Goal: Task Accomplishment & Management: Complete application form

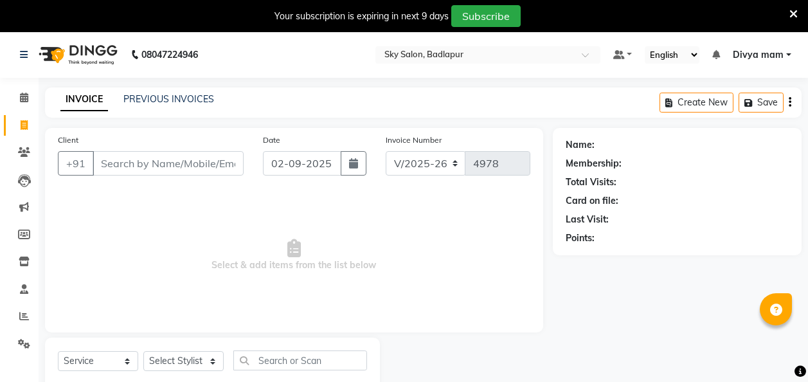
select select "6927"
select select "service"
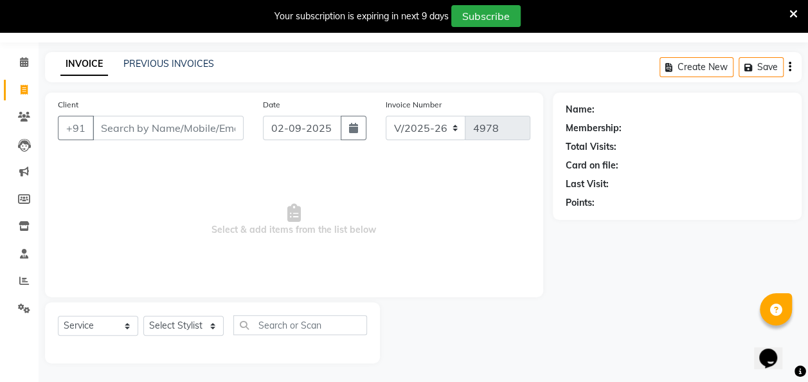
click at [170, 132] on input "Client" at bounding box center [168, 128] width 151 height 24
type input "9170103893"
click at [207, 130] on span "Add Client" at bounding box center [210, 127] width 51 height 13
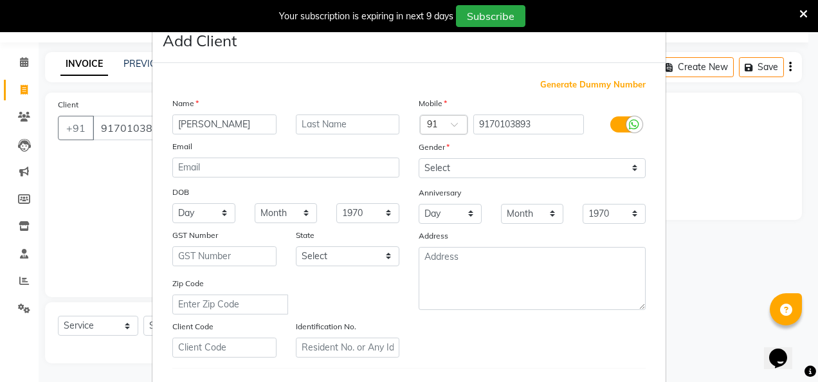
type input "[PERSON_NAME]"
click at [346, 132] on input "text" at bounding box center [348, 124] width 104 height 20
type input "yadav"
click at [590, 163] on select "Select [DEMOGRAPHIC_DATA] [DEMOGRAPHIC_DATA] Other Prefer Not To Say" at bounding box center [531, 168] width 227 height 20
select select "[DEMOGRAPHIC_DATA]"
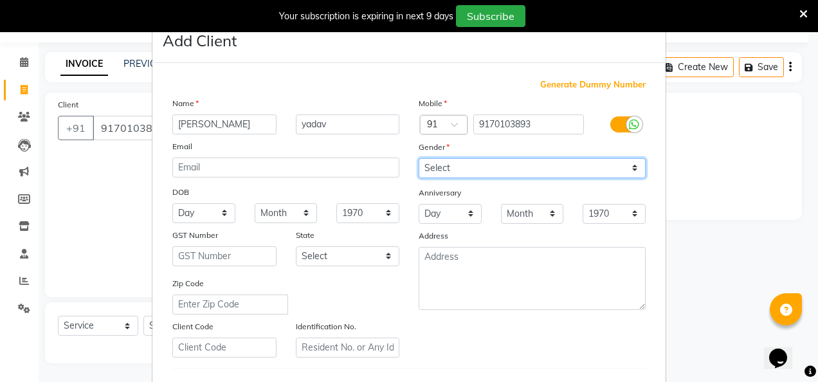
click at [418, 158] on select "Select [DEMOGRAPHIC_DATA] [DEMOGRAPHIC_DATA] Other Prefer Not To Say" at bounding box center [531, 168] width 227 height 20
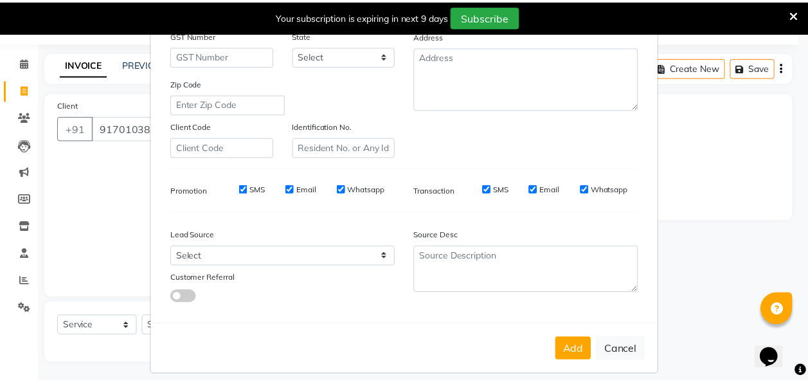
scroll to position [210, 0]
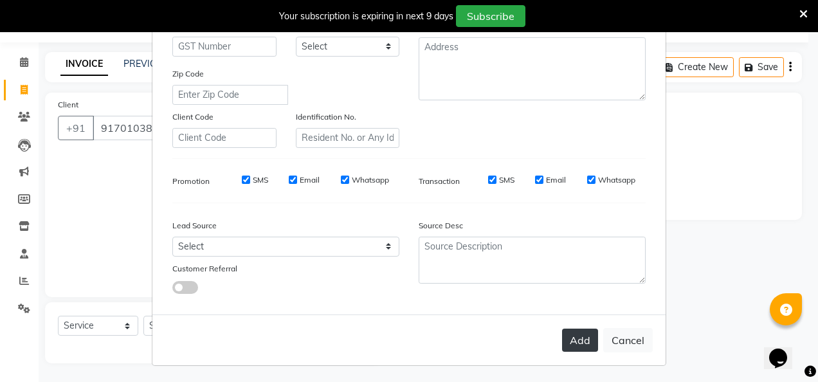
click at [571, 341] on button "Add" at bounding box center [580, 339] width 36 height 23
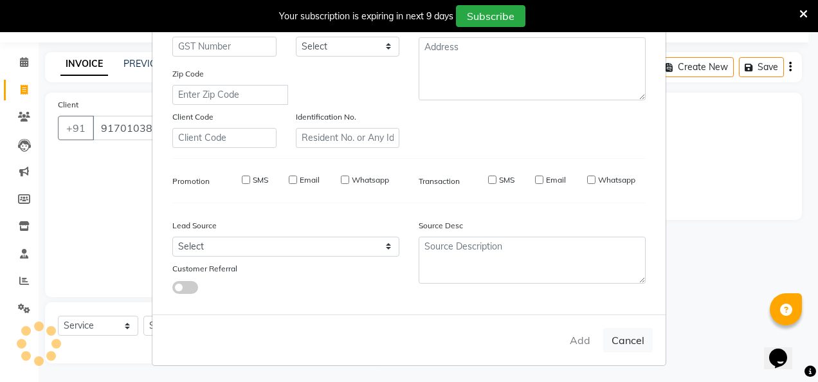
select select
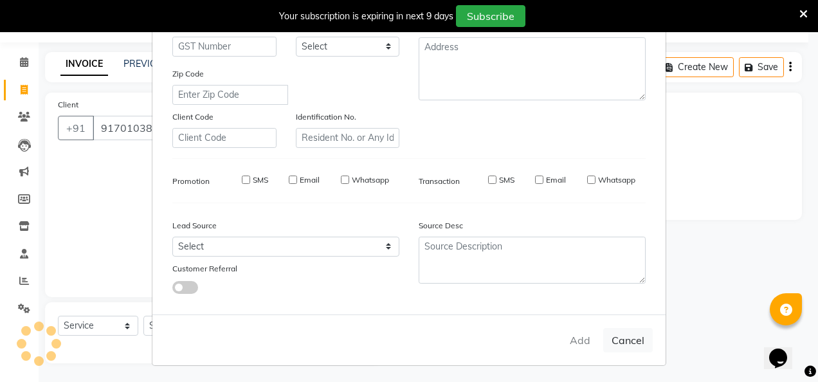
select select
checkbox input "false"
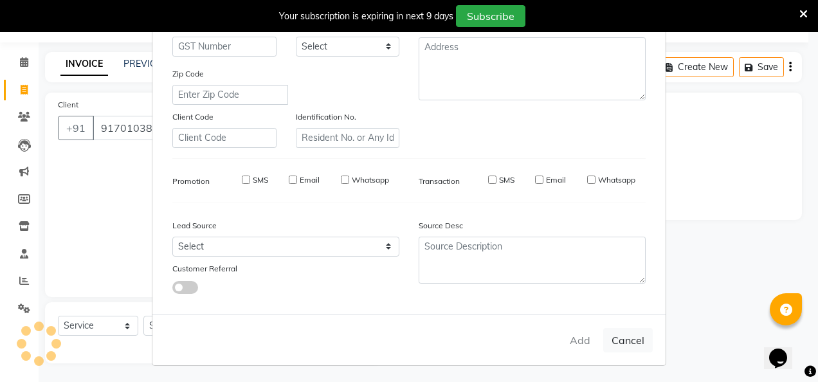
checkbox input "false"
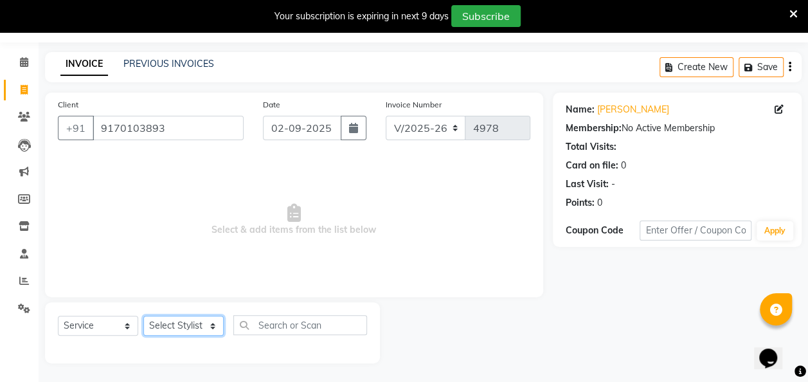
click at [190, 319] on select "Select Stylist [PERSON_NAME] [PERSON_NAME] [PERSON_NAME] [PERSON_NAME] [PERSON_…" at bounding box center [183, 326] width 80 height 20
select select "87453"
click at [143, 316] on select "Select Stylist [PERSON_NAME] [PERSON_NAME] [PERSON_NAME] [PERSON_NAME] [PERSON_…" at bounding box center [183, 326] width 80 height 20
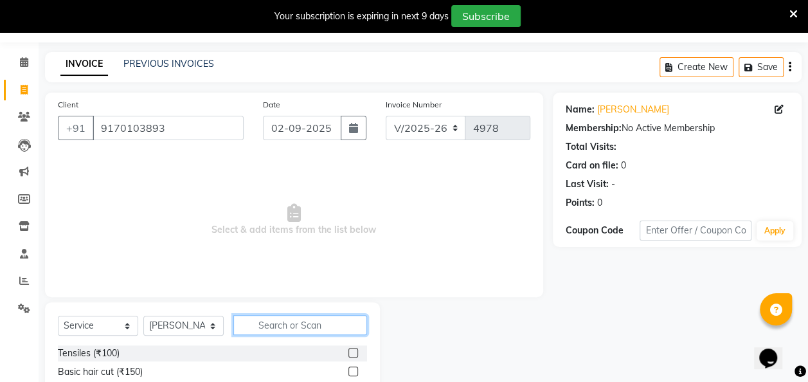
click at [309, 323] on input "text" at bounding box center [300, 325] width 134 height 20
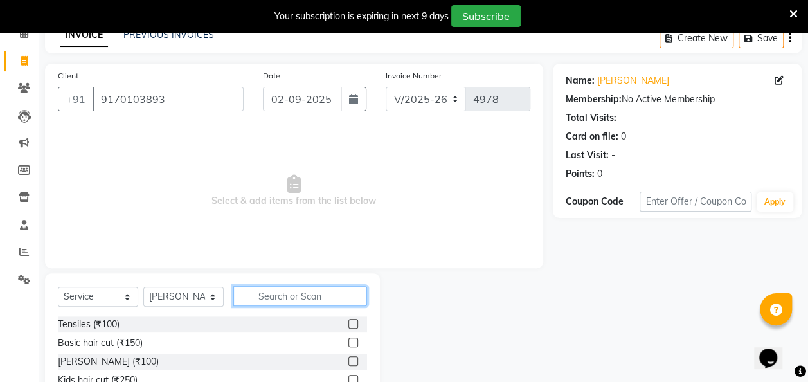
scroll to position [147, 0]
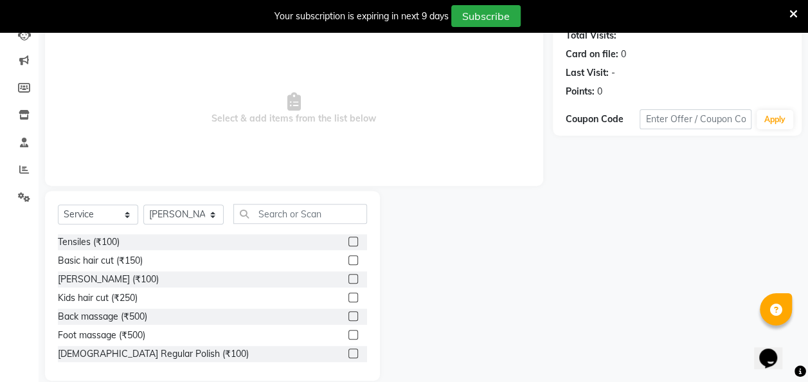
click at [348, 256] on label at bounding box center [353, 260] width 10 height 10
click at [348, 256] on input "checkbox" at bounding box center [352, 260] width 8 height 8
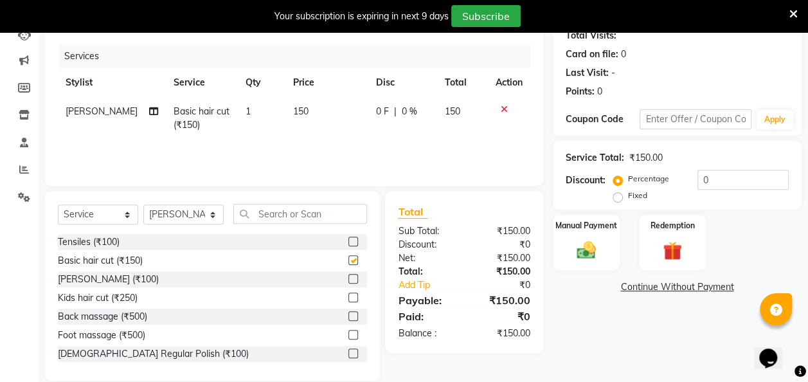
scroll to position [164, 0]
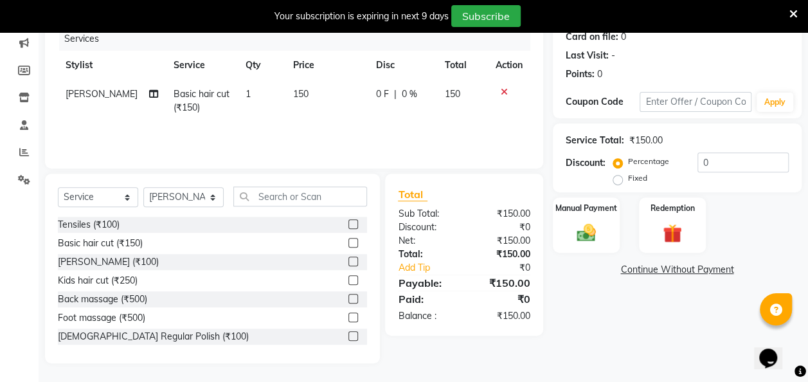
checkbox input "false"
click at [583, 202] on label "Manual Payment" at bounding box center [586, 207] width 64 height 12
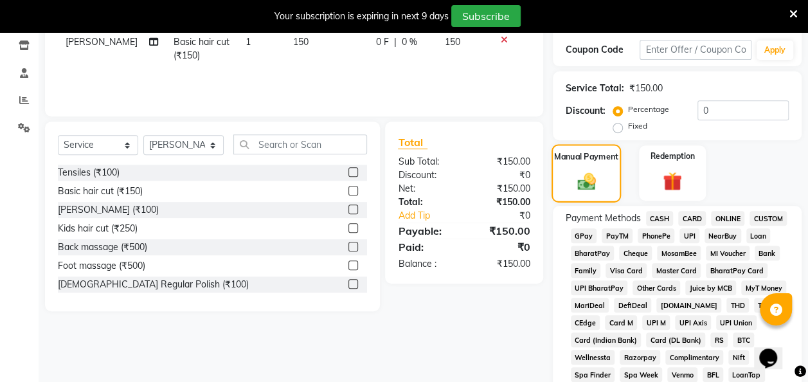
scroll to position [253, 0]
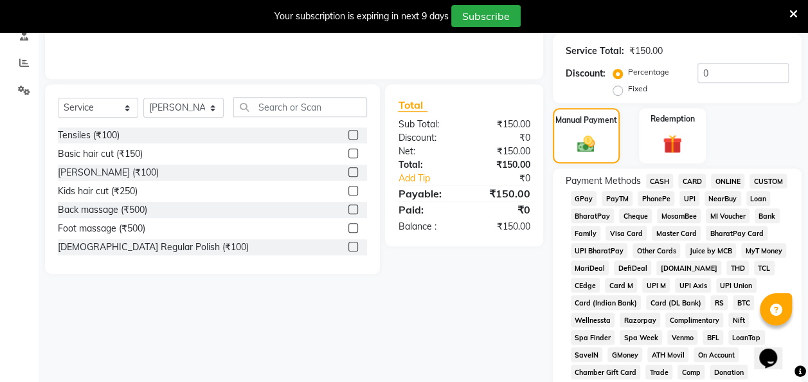
click at [586, 198] on span "GPay" at bounding box center [584, 198] width 26 height 15
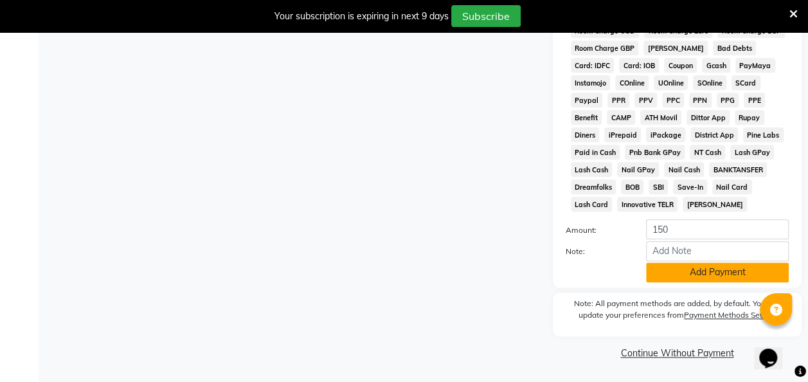
click at [704, 273] on button "Add Payment" at bounding box center [717, 272] width 143 height 20
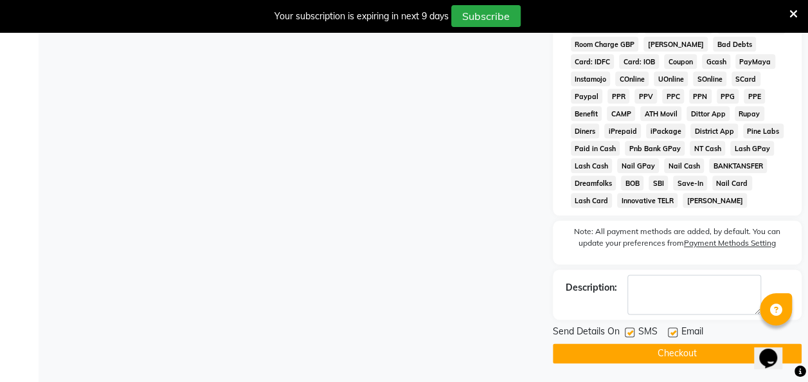
click at [630, 336] on label at bounding box center [630, 332] width 10 height 10
click at [630, 336] on input "checkbox" at bounding box center [629, 332] width 8 height 8
checkbox input "false"
click at [640, 352] on button "Checkout" at bounding box center [677, 353] width 249 height 20
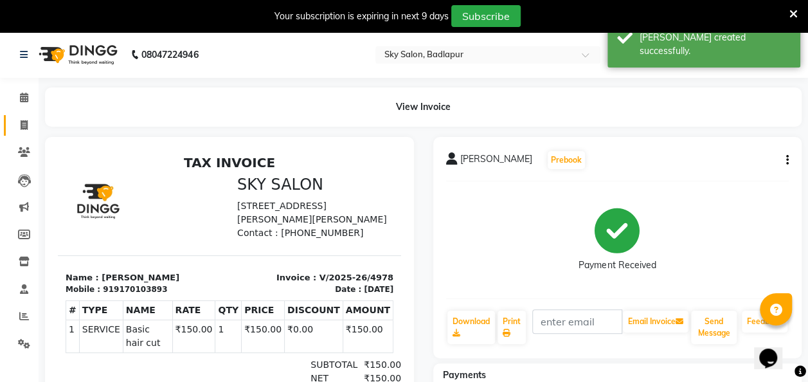
click at [25, 127] on icon at bounding box center [24, 125] width 7 height 10
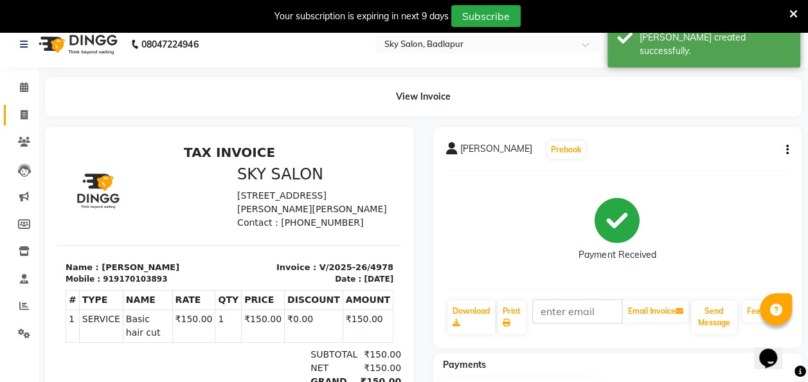
select select "6927"
select select "service"
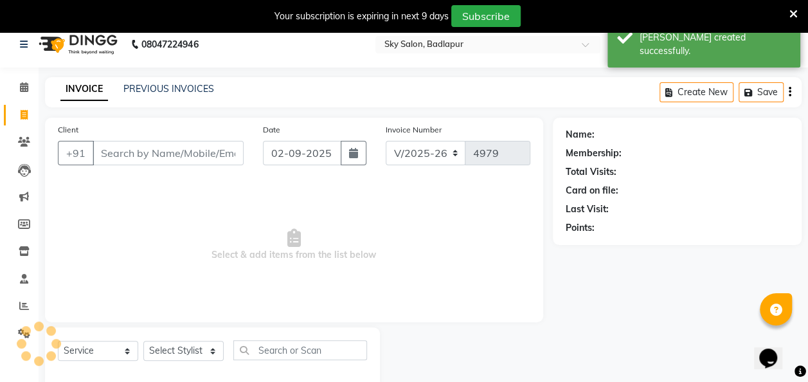
scroll to position [35, 0]
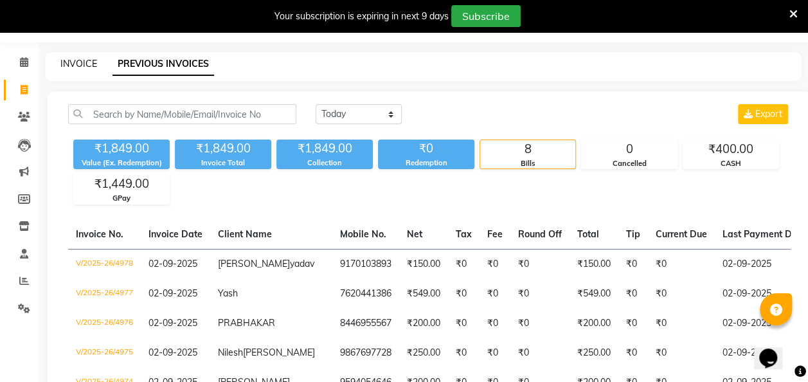
click at [78, 59] on link "INVOICE" at bounding box center [78, 64] width 37 height 12
select select "service"
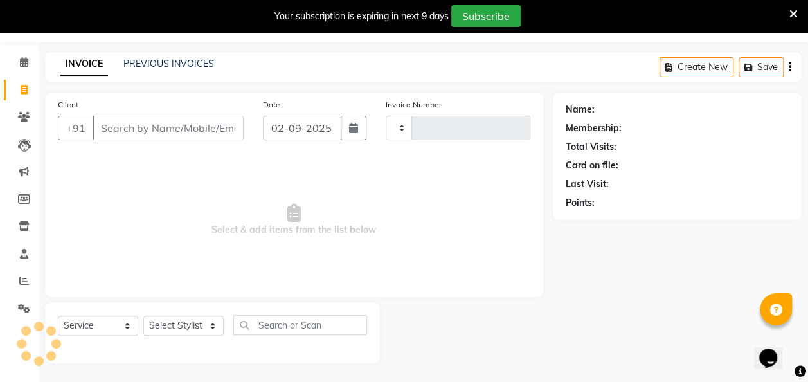
type input "4979"
select select "6927"
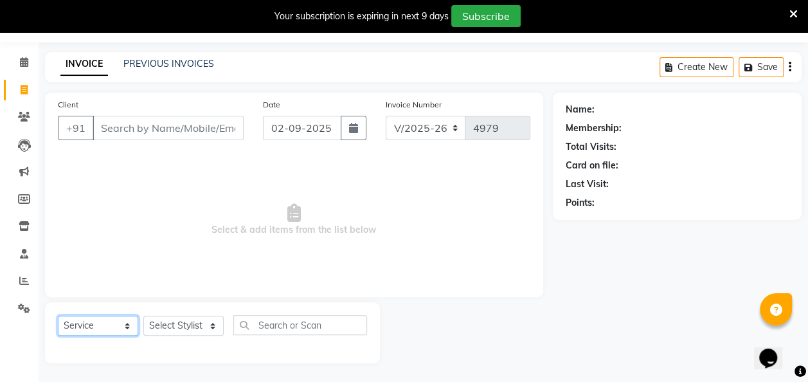
click at [127, 319] on select "Select Service Product Membership Package Voucher Prepaid Gift Card" at bounding box center [98, 326] width 80 height 20
click at [222, 325] on select "Select Stylist [PERSON_NAME] [PERSON_NAME] [PERSON_NAME] [PERSON_NAME] [PERSON_…" at bounding box center [183, 326] width 80 height 20
select select "81050"
click at [143, 316] on select "Select Stylist [PERSON_NAME] [PERSON_NAME] [PERSON_NAME] [PERSON_NAME] [PERSON_…" at bounding box center [183, 326] width 80 height 20
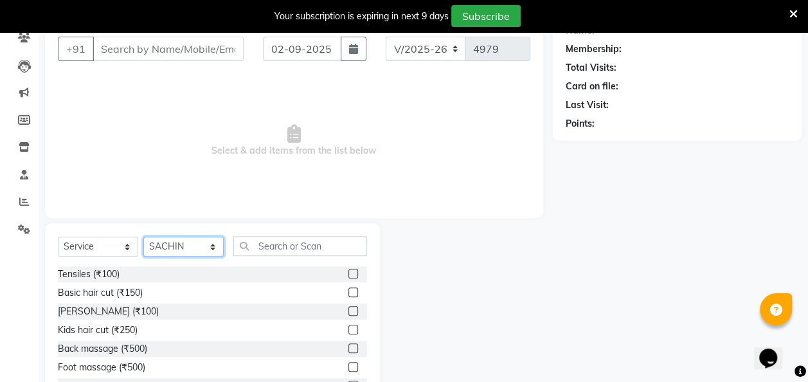
scroll to position [118, 0]
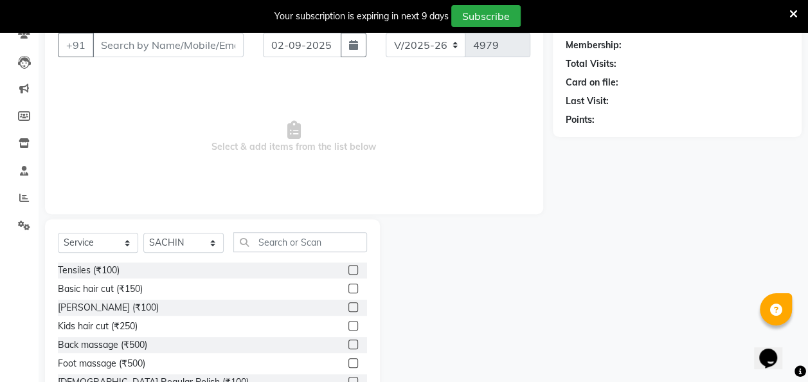
click at [348, 287] on label at bounding box center [353, 288] width 10 height 10
click at [348, 287] on input "checkbox" at bounding box center [352, 289] width 8 height 8
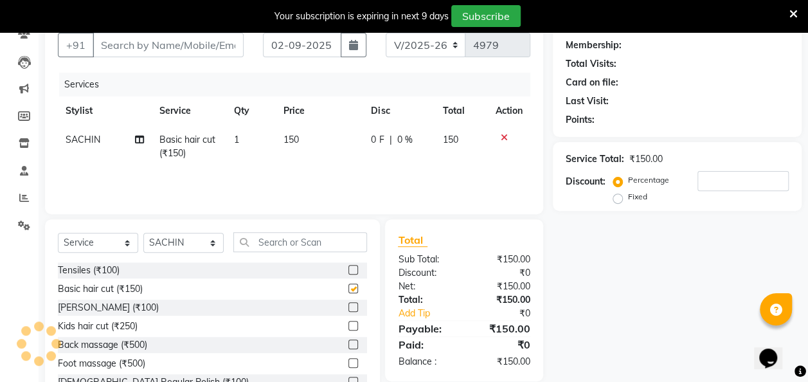
checkbox input "false"
click at [215, 235] on select "Select Stylist [PERSON_NAME] [PERSON_NAME] [PERSON_NAME] [PERSON_NAME] [PERSON_…" at bounding box center [183, 243] width 80 height 20
click at [143, 233] on select "Select Stylist [PERSON_NAME] [PERSON_NAME] [PERSON_NAME] [PERSON_NAME] [PERSON_…" at bounding box center [183, 243] width 80 height 20
click at [215, 240] on select "Select Stylist [PERSON_NAME] [PERSON_NAME] [PERSON_NAME] [PERSON_NAME] [PERSON_…" at bounding box center [183, 243] width 80 height 20
select select "75183"
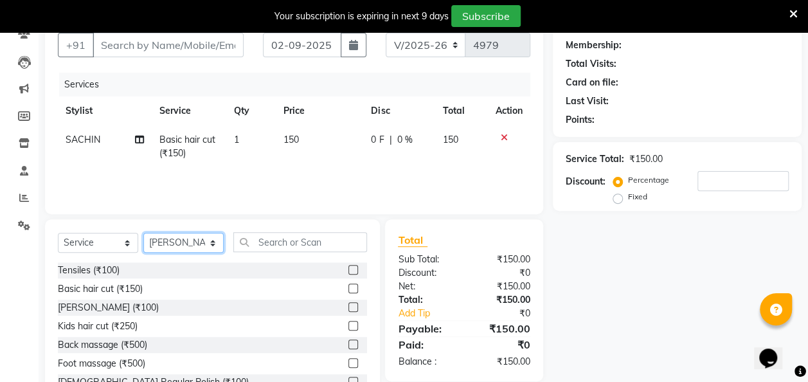
click at [143, 233] on select "Select Stylist [PERSON_NAME] [PERSON_NAME] [PERSON_NAME] [PERSON_NAME] [PERSON_…" at bounding box center [183, 243] width 80 height 20
click at [193, 39] on input "Client" at bounding box center [168, 45] width 151 height 24
type input "9"
type input "0"
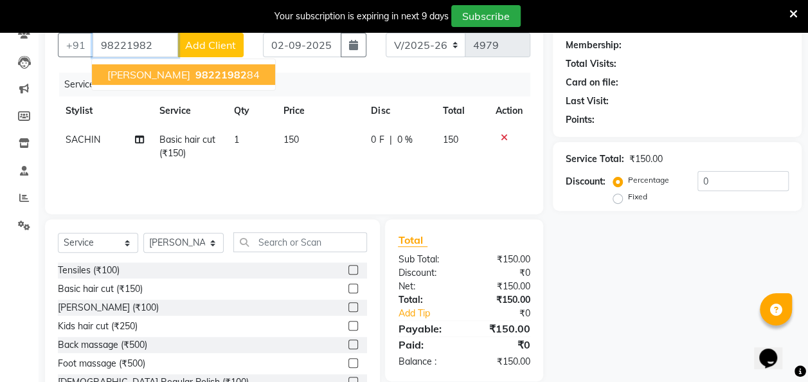
click at [249, 69] on ngb-highlight "98221982 84" at bounding box center [226, 74] width 67 height 13
type input "9822198284"
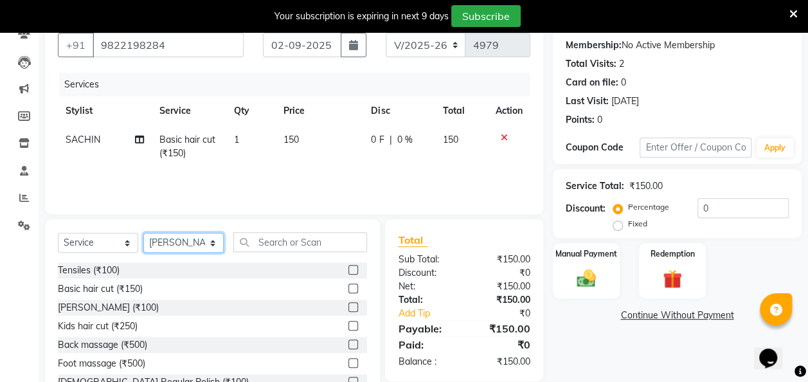
click at [213, 241] on select "Select Stylist [PERSON_NAME] [PERSON_NAME] [PERSON_NAME] [PERSON_NAME] [PERSON_…" at bounding box center [183, 243] width 80 height 20
select select "87453"
click at [143, 233] on select "Select Stylist [PERSON_NAME] [PERSON_NAME] [PERSON_NAME] [PERSON_NAME] [PERSON_…" at bounding box center [183, 243] width 80 height 20
click at [501, 138] on icon at bounding box center [504, 137] width 7 height 9
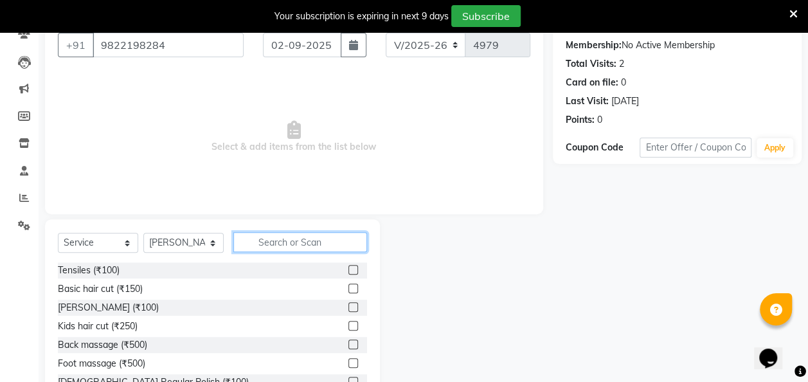
click at [269, 240] on input "text" at bounding box center [300, 242] width 134 height 20
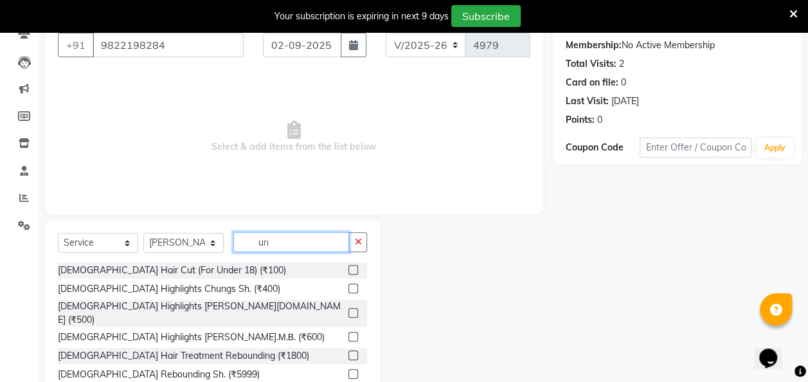
type input "un"
click at [245, 265] on div "[DEMOGRAPHIC_DATA] Hair Cut (For Under 18) (₹100)" at bounding box center [212, 270] width 309 height 16
click at [348, 269] on label at bounding box center [353, 270] width 10 height 10
click at [348, 269] on input "checkbox" at bounding box center [352, 270] width 8 height 8
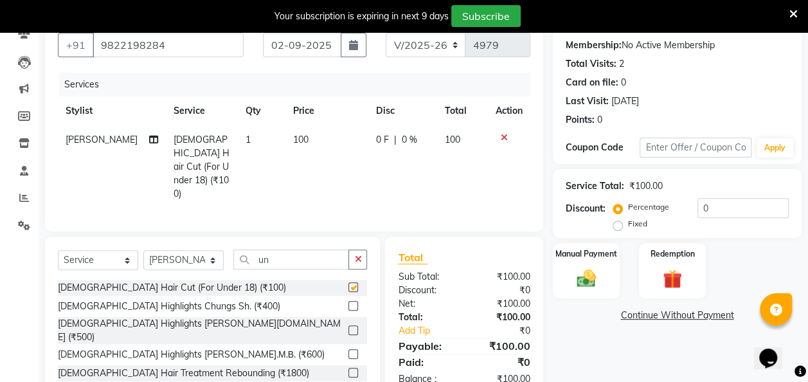
checkbox input "false"
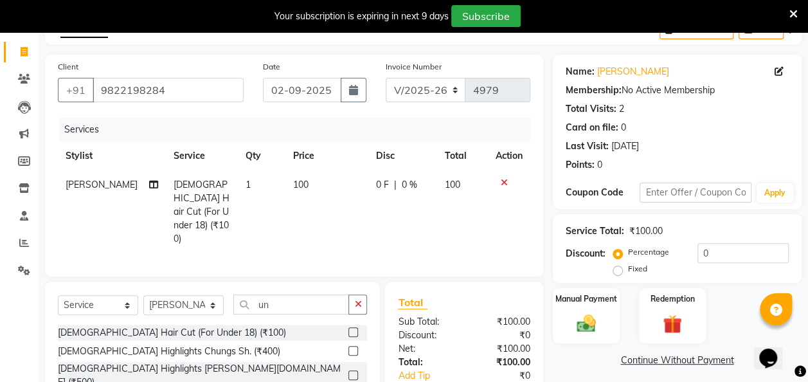
scroll to position [165, 0]
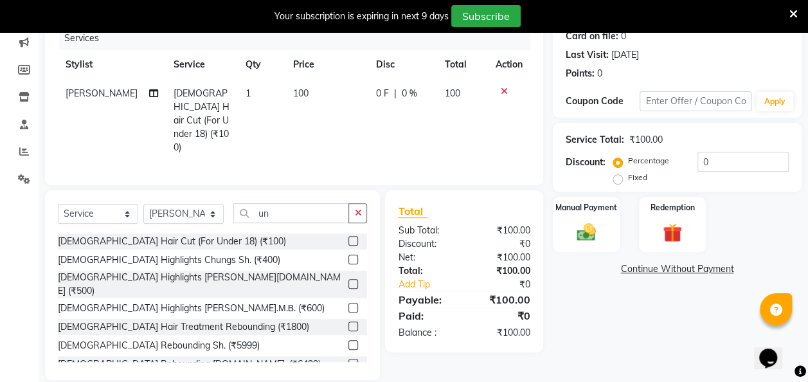
click at [579, 225] on img at bounding box center [586, 232] width 31 height 22
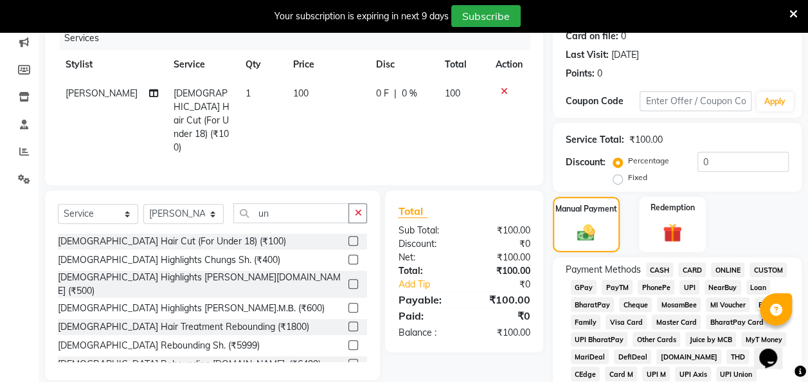
click at [652, 264] on span "CASH" at bounding box center [660, 269] width 28 height 15
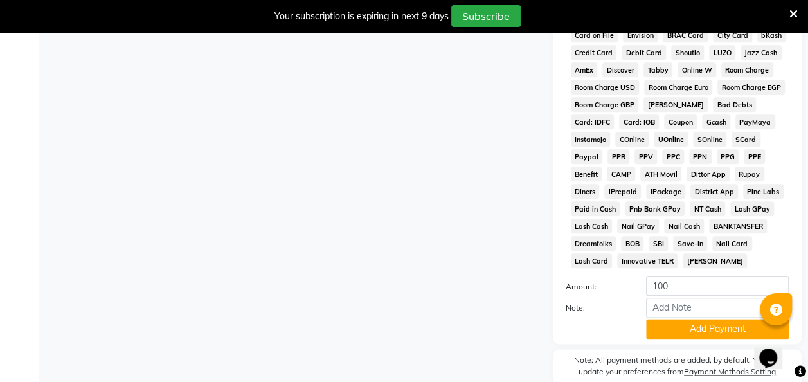
scroll to position [668, 0]
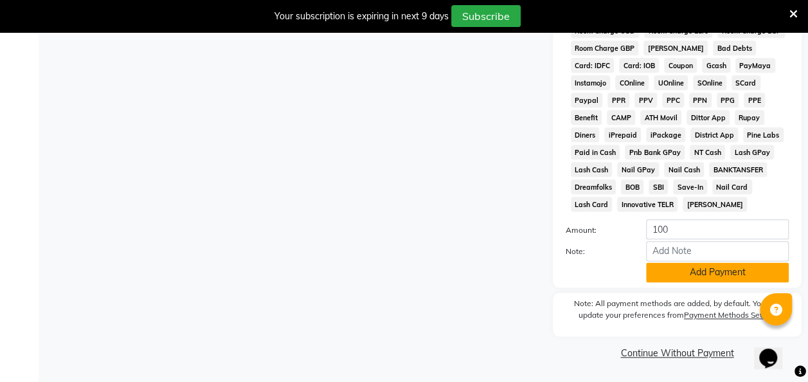
click at [692, 269] on button "Add Payment" at bounding box center [717, 272] width 143 height 20
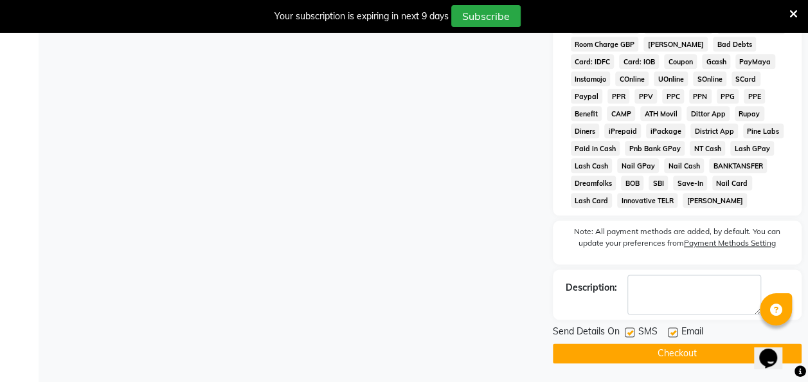
click at [630, 334] on label at bounding box center [630, 332] width 10 height 10
click at [630, 334] on input "checkbox" at bounding box center [629, 332] width 8 height 8
checkbox input "false"
click at [657, 347] on button "Checkout" at bounding box center [677, 353] width 249 height 20
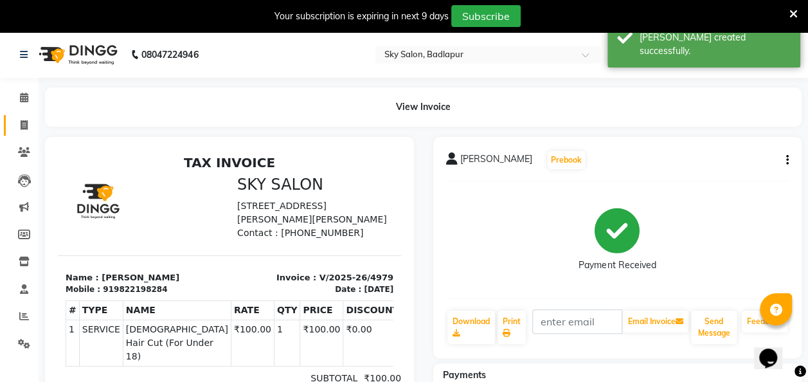
click at [31, 125] on span at bounding box center [24, 125] width 22 height 15
select select "6927"
select select "service"
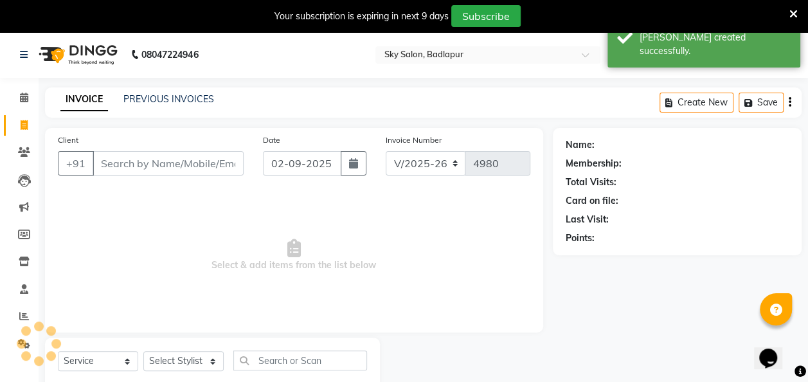
scroll to position [35, 0]
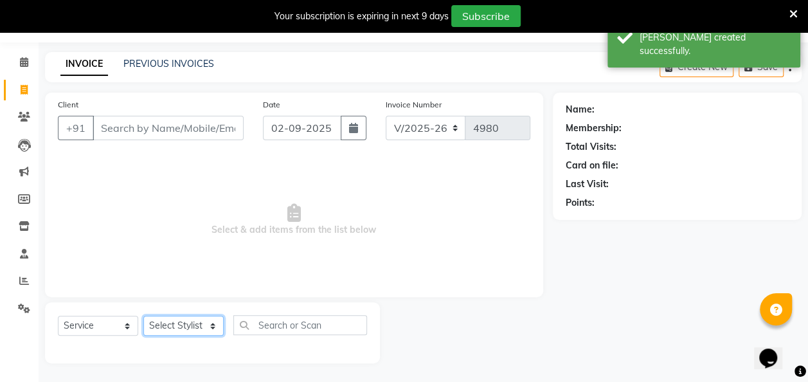
click at [208, 321] on select "Select Stylist [PERSON_NAME] [PERSON_NAME] [PERSON_NAME] [PERSON_NAME] [PERSON_…" at bounding box center [183, 326] width 80 height 20
select select "81050"
click at [143, 316] on select "Select Stylist [PERSON_NAME] [PERSON_NAME] [PERSON_NAME] [PERSON_NAME] [PERSON_…" at bounding box center [183, 326] width 80 height 20
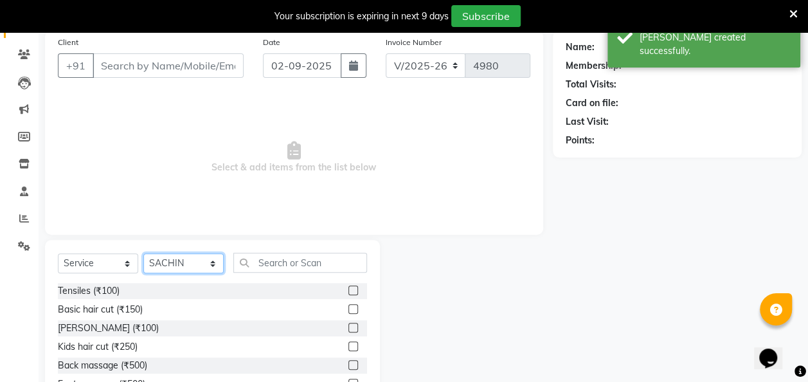
scroll to position [98, 0]
click at [348, 306] on label at bounding box center [353, 308] width 10 height 10
click at [348, 306] on input "checkbox" at bounding box center [352, 309] width 8 height 8
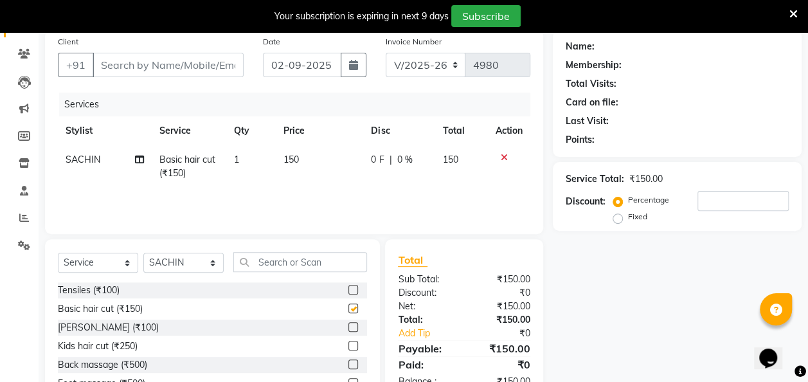
checkbox input "false"
click at [212, 258] on select "Select Stylist [PERSON_NAME] [PERSON_NAME] [PERSON_NAME] [PERSON_NAME] [PERSON_…" at bounding box center [183, 263] width 80 height 20
select select "75183"
click at [143, 253] on select "Select Stylist [PERSON_NAME] [PERSON_NAME] [PERSON_NAME] [PERSON_NAME] [PERSON_…" at bounding box center [183, 263] width 80 height 20
click at [348, 307] on label at bounding box center [353, 308] width 10 height 10
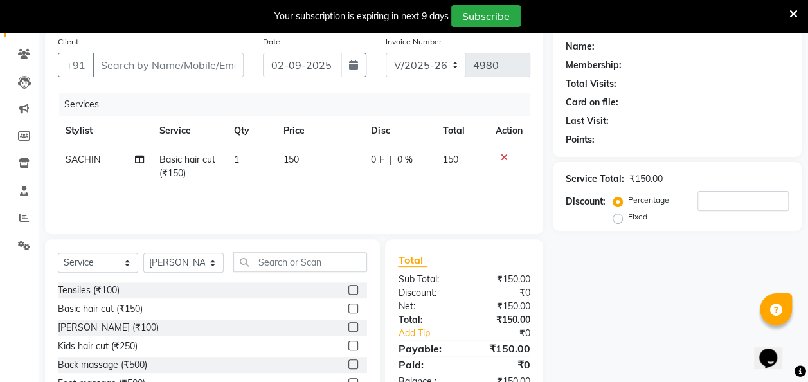
click at [348, 307] on input "checkbox" at bounding box center [352, 309] width 8 height 8
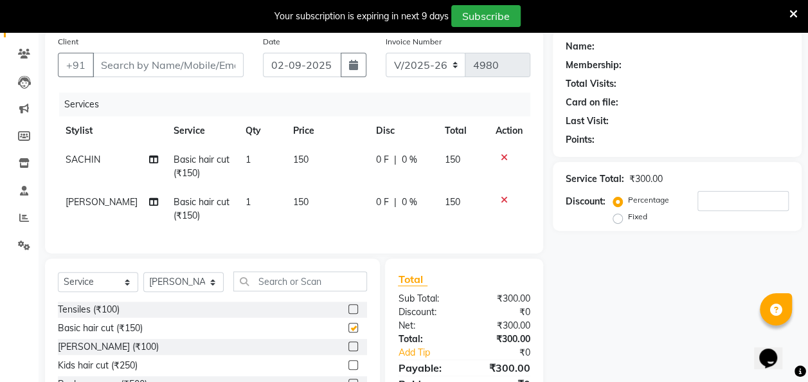
checkbox input "false"
click at [348, 351] on label at bounding box center [353, 346] width 10 height 10
click at [348, 351] on input "checkbox" at bounding box center [352, 347] width 8 height 8
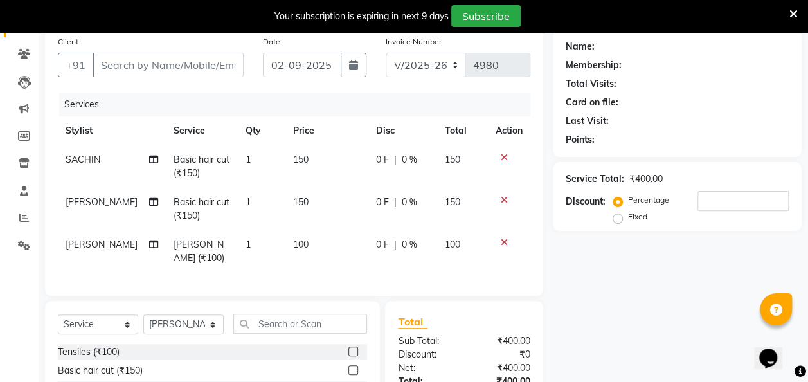
checkbox input "false"
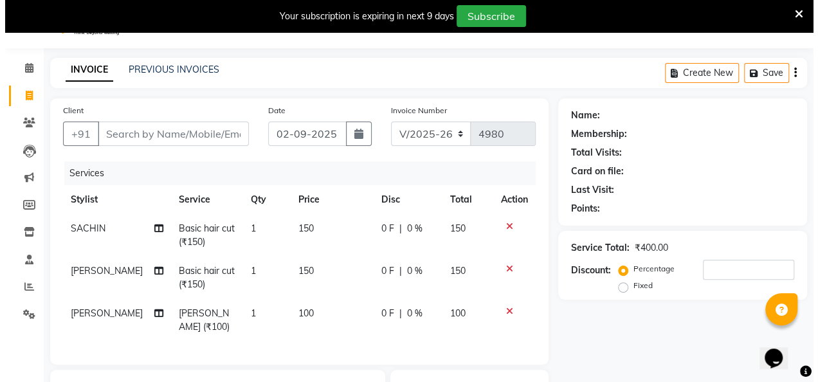
scroll to position [28, 0]
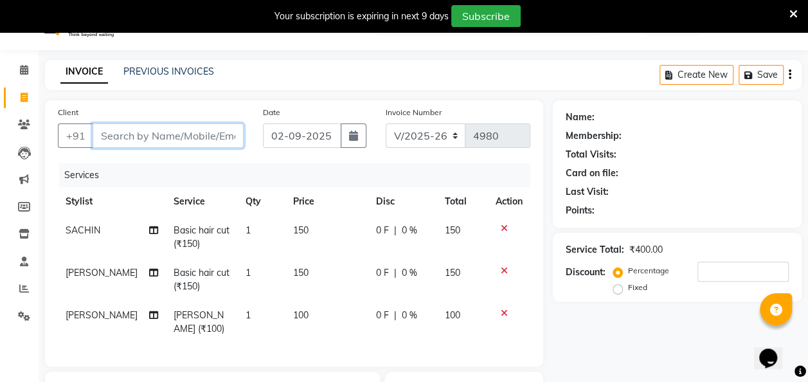
click at [129, 132] on input "Client" at bounding box center [168, 135] width 151 height 24
type input "9"
type input "0"
click at [129, 134] on input "930722187" at bounding box center [135, 135] width 85 height 24
click at [121, 135] on input "930722187" at bounding box center [135, 135] width 85 height 24
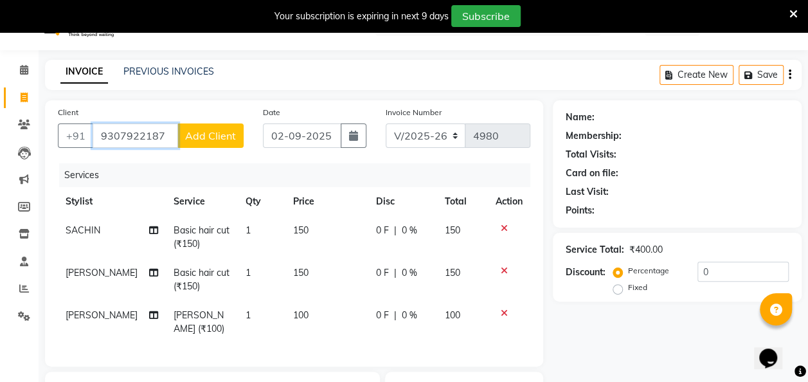
type input "9307922187"
click at [215, 125] on button "Add Client" at bounding box center [210, 135] width 66 height 24
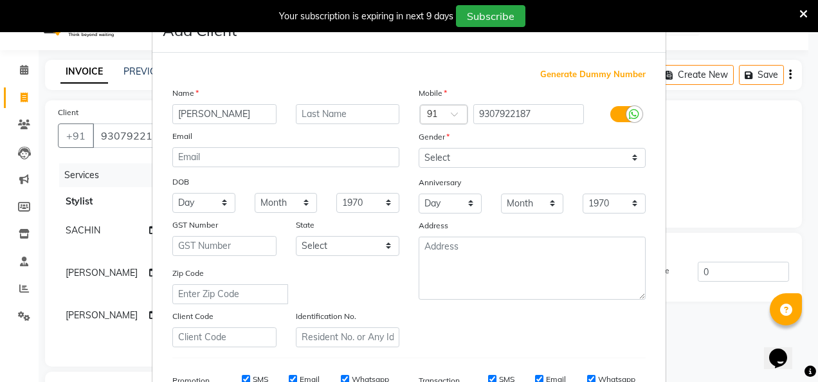
scroll to position [15, 0]
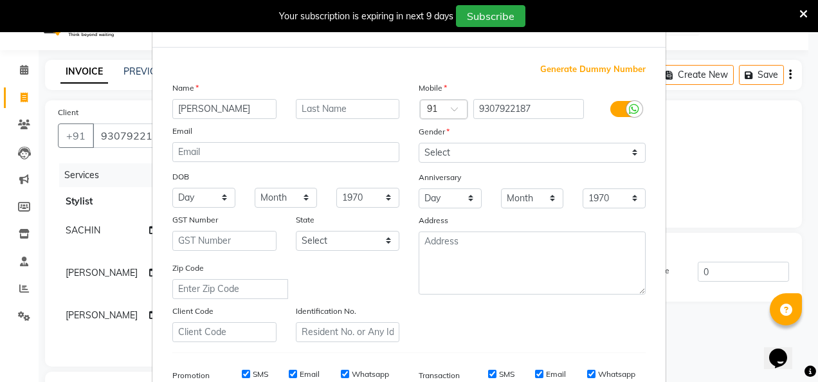
type input "[PERSON_NAME]"
click at [442, 149] on select "Select [DEMOGRAPHIC_DATA] [DEMOGRAPHIC_DATA] Other Prefer Not To Say" at bounding box center [531, 153] width 227 height 20
select select "[DEMOGRAPHIC_DATA]"
click at [418, 143] on select "Select [DEMOGRAPHIC_DATA] [DEMOGRAPHIC_DATA] Other Prefer Not To Say" at bounding box center [531, 153] width 227 height 20
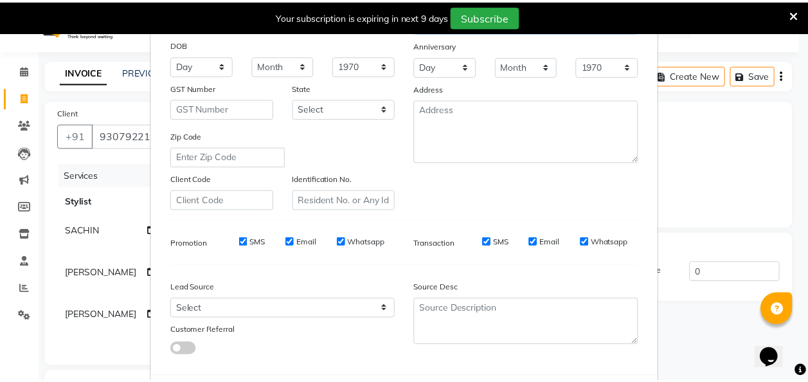
scroll to position [210, 0]
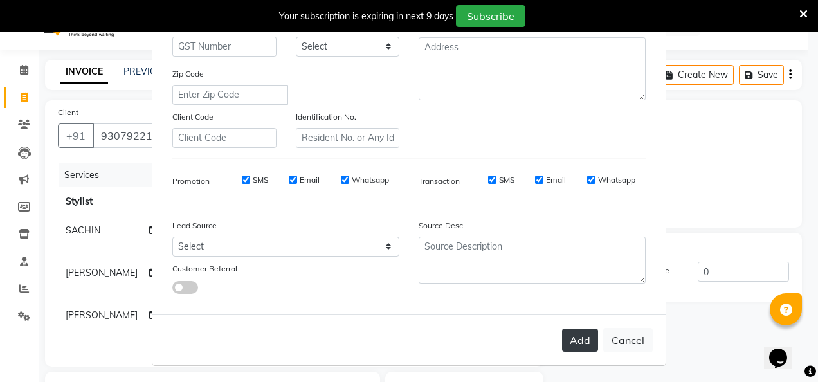
click at [568, 337] on button "Add" at bounding box center [580, 339] width 36 height 23
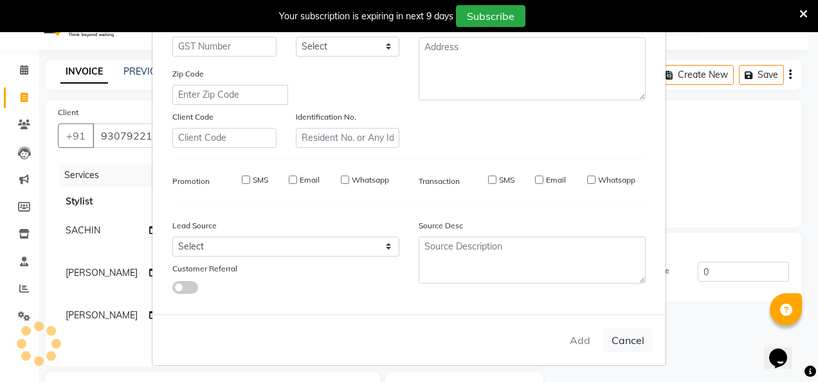
select select
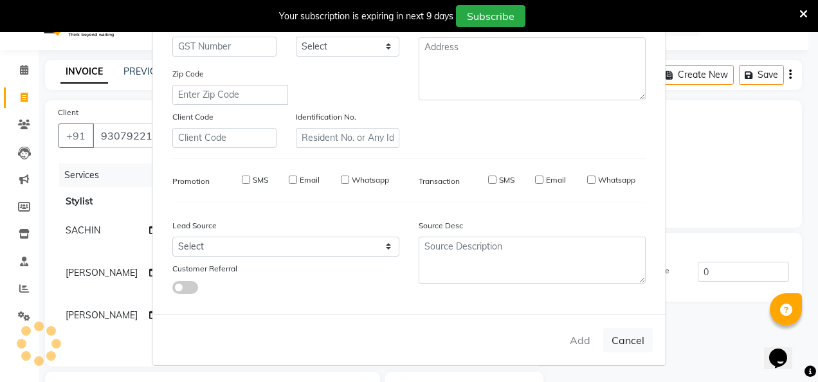
select select
checkbox input "false"
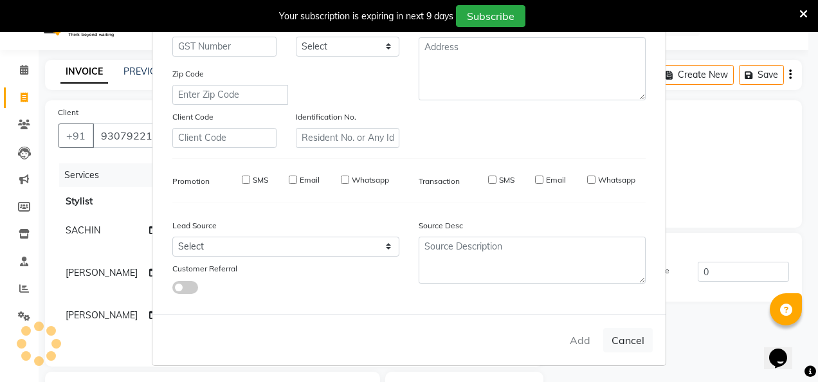
checkbox input "false"
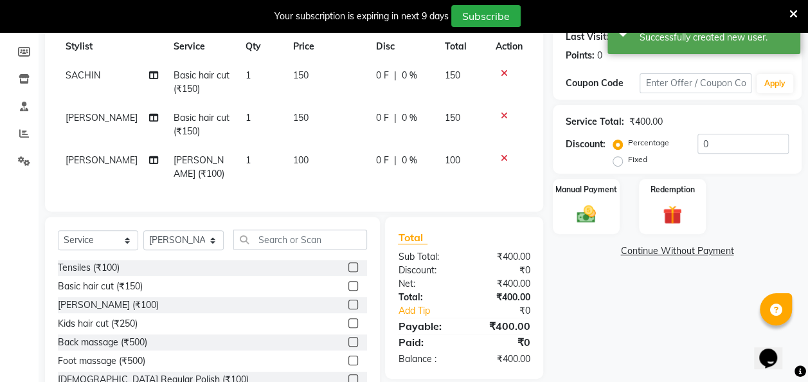
scroll to position [222, 0]
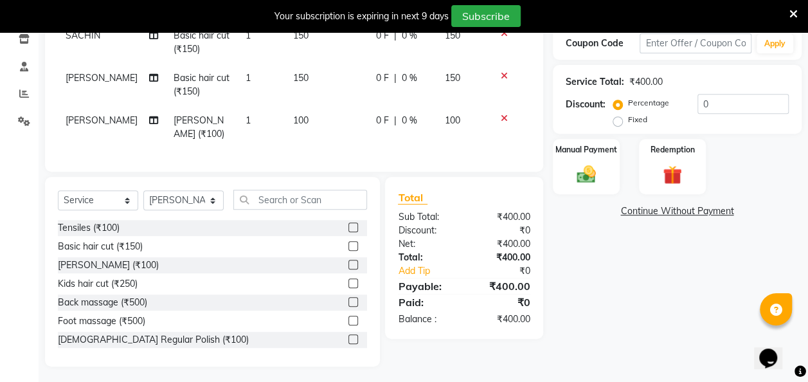
click at [643, 295] on div "Name: [PERSON_NAME] Membership: No Active Membership Total Visits: Card on file…" at bounding box center [682, 136] width 258 height 461
click at [584, 155] on div "Manual Payment" at bounding box center [587, 167] width 70 height 58
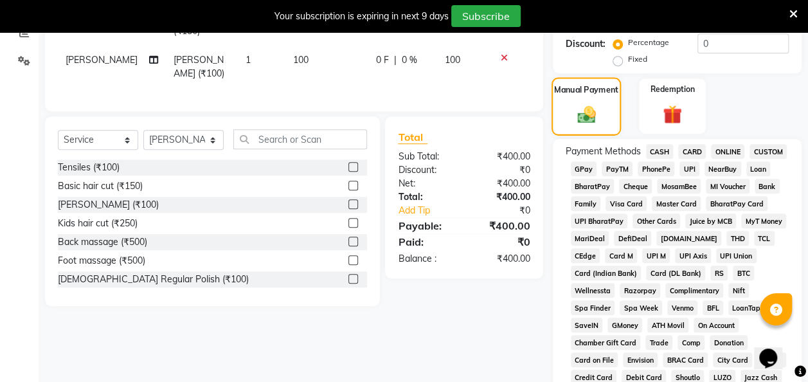
scroll to position [283, 0]
click at [662, 152] on span "CASH" at bounding box center [660, 150] width 28 height 15
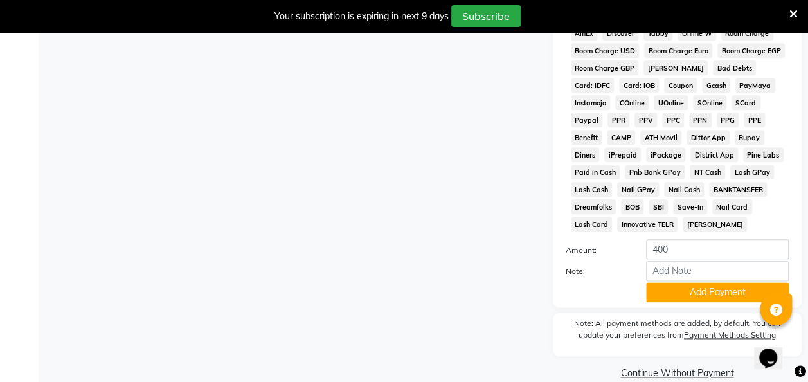
scroll to position [668, 0]
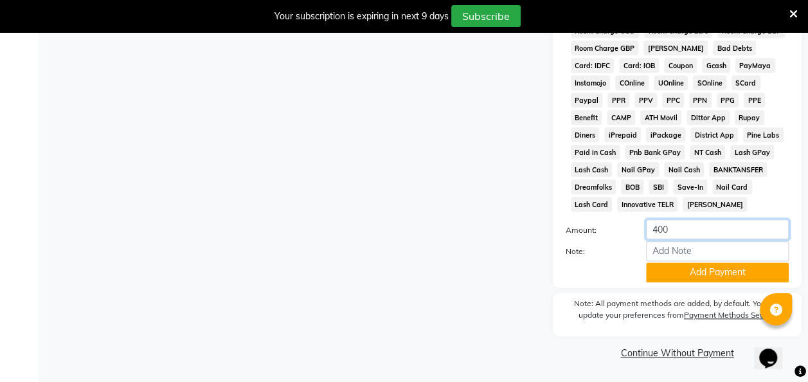
click at [682, 228] on input "400" at bounding box center [717, 229] width 143 height 20
type input "4"
type input "150"
click at [690, 271] on button "Add Payment" at bounding box center [717, 272] width 143 height 20
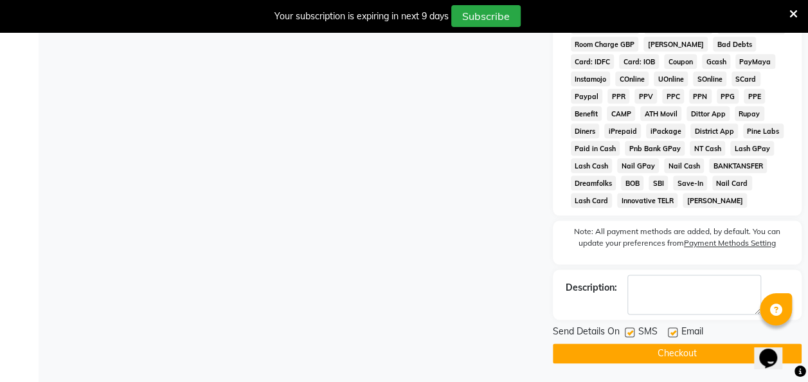
click at [699, 208] on span "[PERSON_NAME]" at bounding box center [715, 200] width 64 height 15
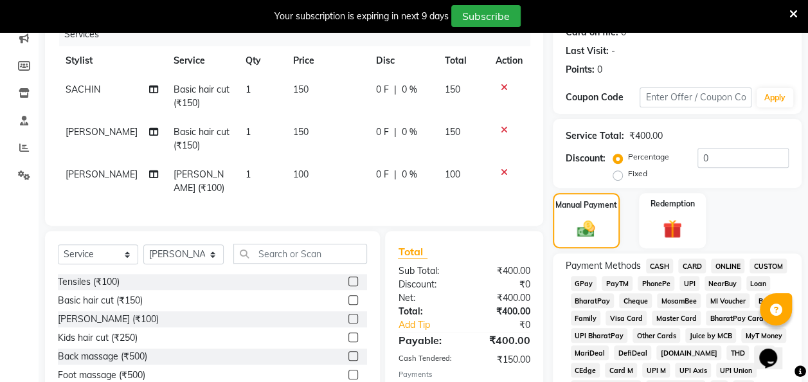
scroll to position [172, 0]
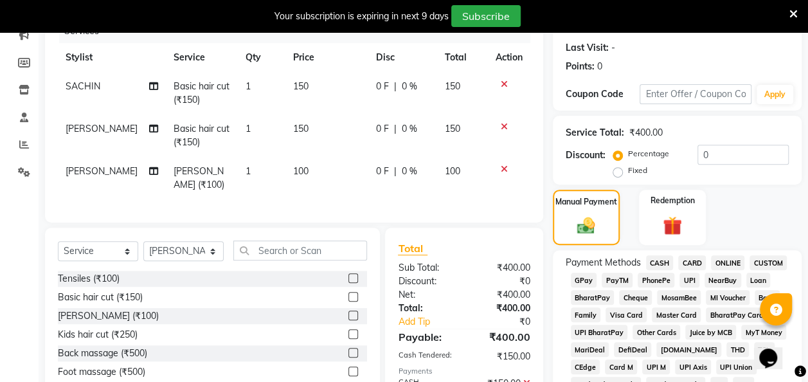
click at [580, 282] on span "GPay" at bounding box center [584, 280] width 26 height 15
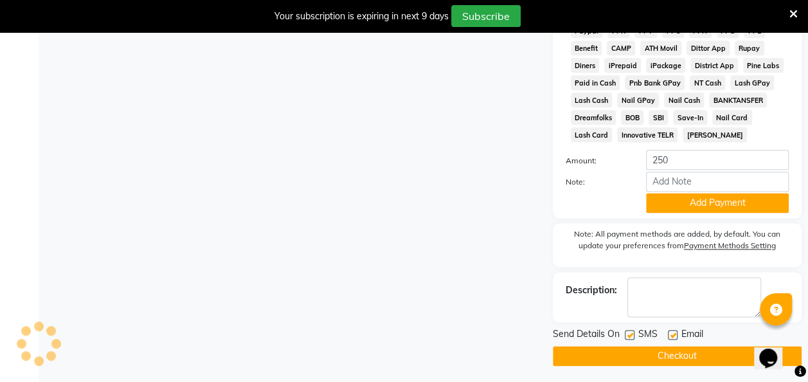
scroll to position [740, 0]
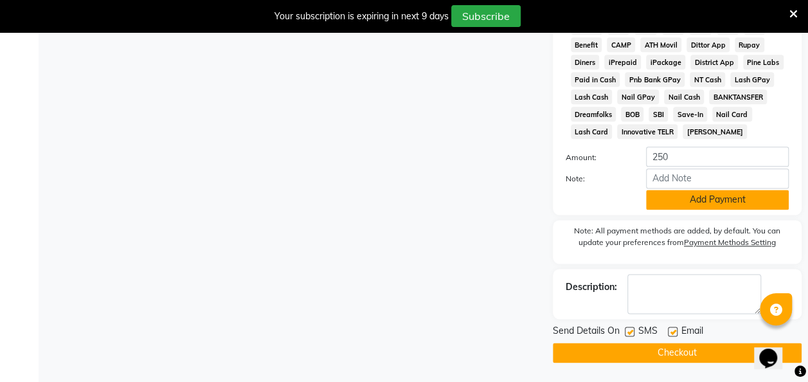
click at [754, 202] on button "Add Payment" at bounding box center [717, 200] width 143 height 20
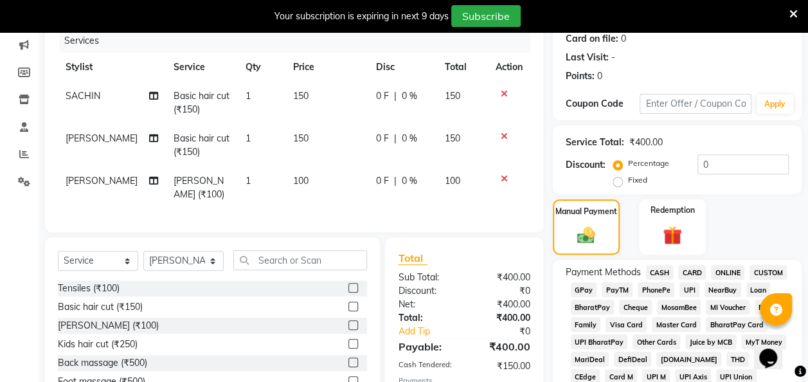
scroll to position [163, 0]
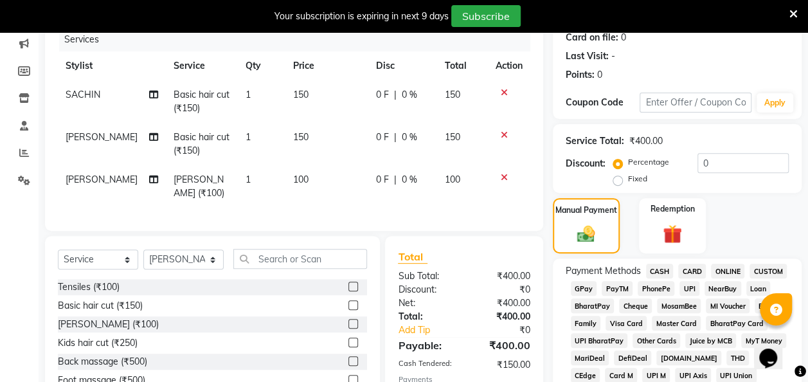
click at [658, 270] on span "CASH" at bounding box center [660, 271] width 28 height 15
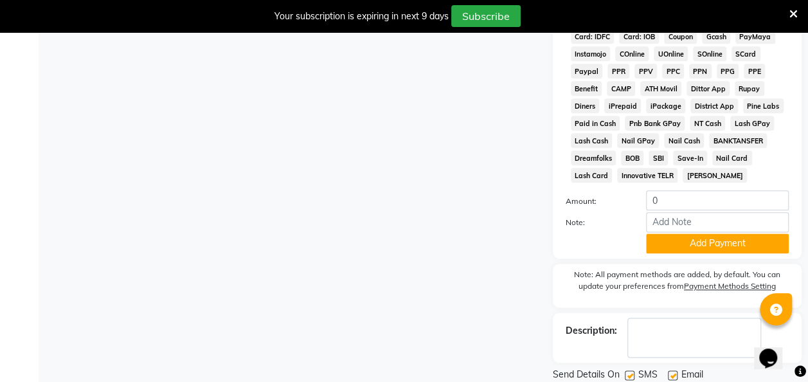
scroll to position [740, 0]
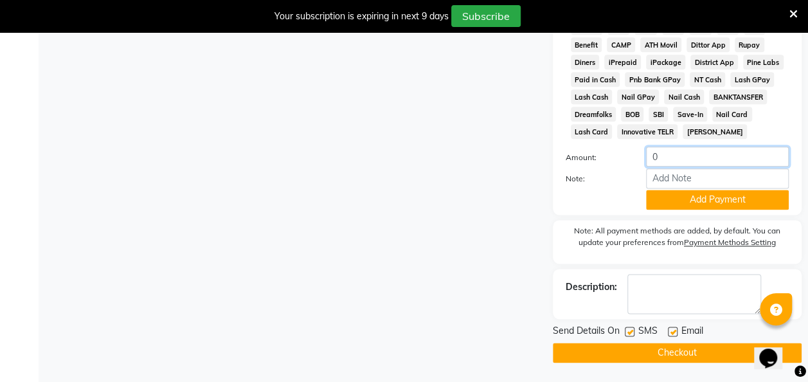
click at [688, 158] on input "0" at bounding box center [717, 157] width 143 height 20
type input "150"
click at [703, 201] on button "Add Payment" at bounding box center [717, 200] width 143 height 20
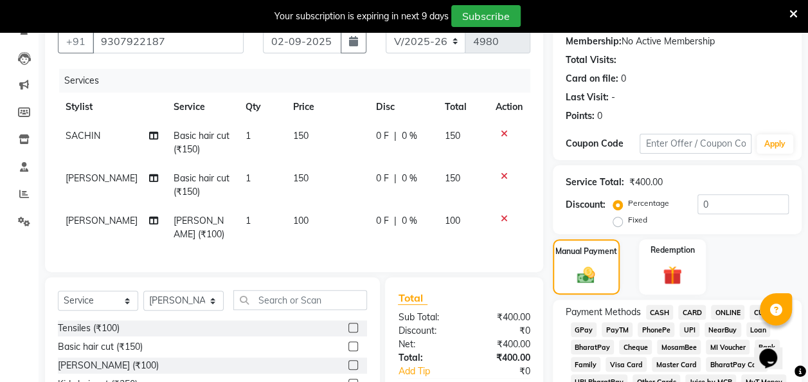
scroll to position [114, 0]
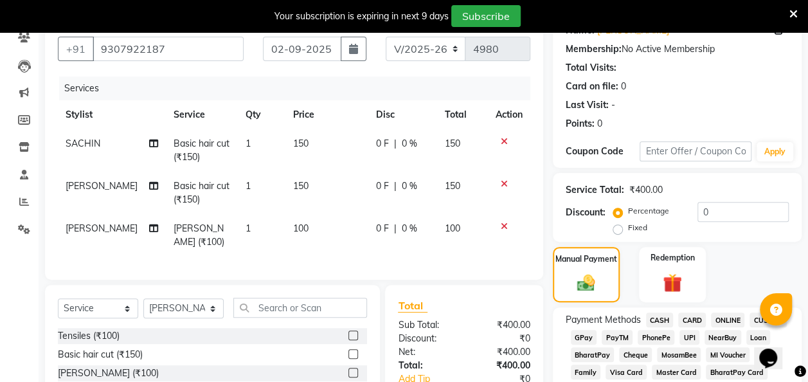
click at [582, 338] on span "GPay" at bounding box center [584, 337] width 26 height 15
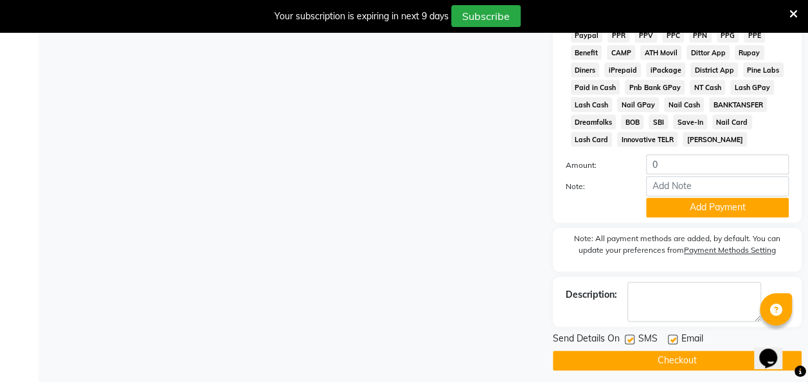
scroll to position [740, 0]
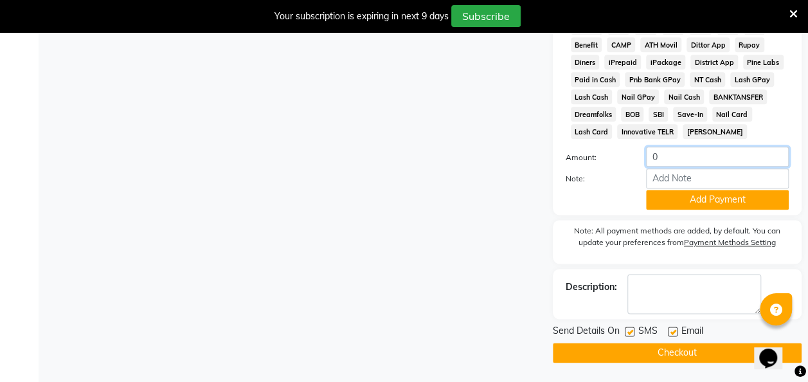
click at [692, 154] on input "0" at bounding box center [717, 157] width 143 height 20
type input "250"
click at [630, 331] on label at bounding box center [630, 332] width 10 height 10
click at [630, 331] on input "checkbox" at bounding box center [629, 332] width 8 height 8
checkbox input "false"
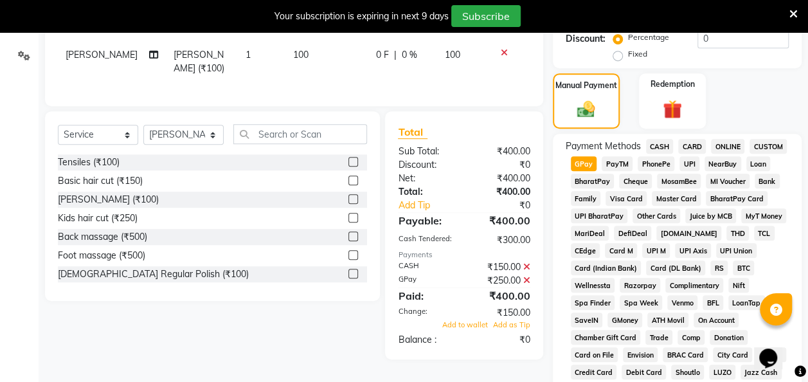
scroll to position [289, 0]
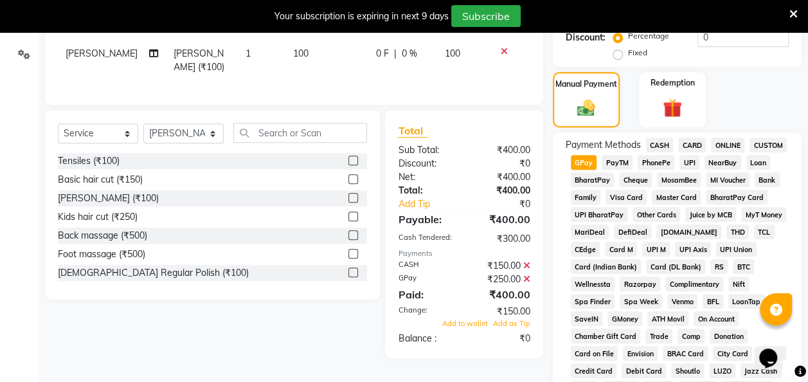
click at [582, 165] on span "GPay" at bounding box center [584, 162] width 26 height 15
type input "0"
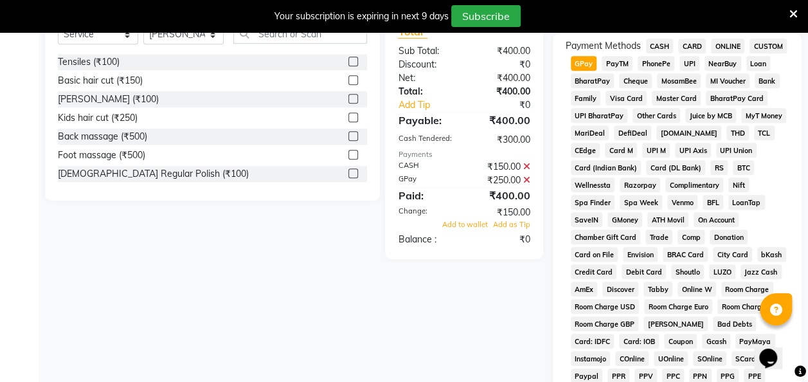
scroll to position [386, 0]
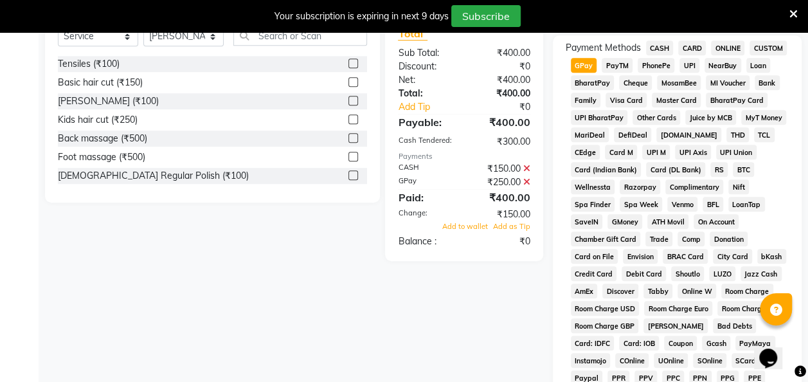
click at [694, 221] on span "On Account" at bounding box center [716, 221] width 45 height 15
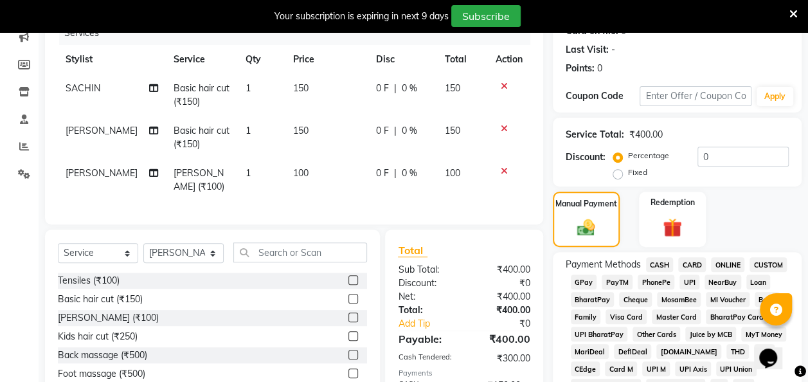
scroll to position [169, 0]
click at [501, 85] on icon at bounding box center [504, 86] width 7 height 9
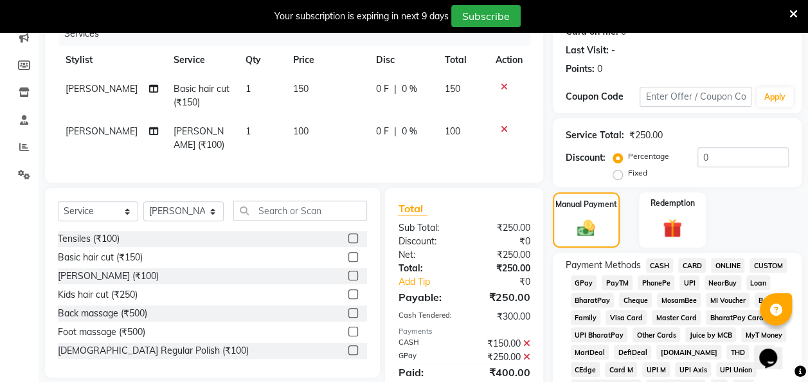
click at [635, 315] on span "Visa Card" at bounding box center [626, 317] width 41 height 15
click at [506, 89] on icon at bounding box center [504, 86] width 7 height 9
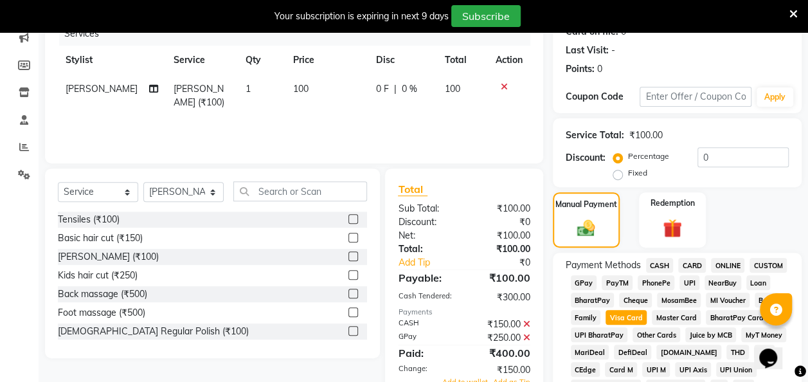
click at [503, 87] on icon at bounding box center [504, 86] width 7 height 9
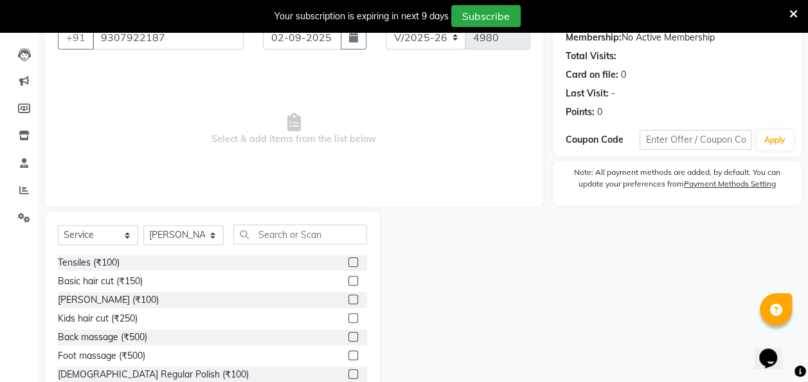
scroll to position [131, 0]
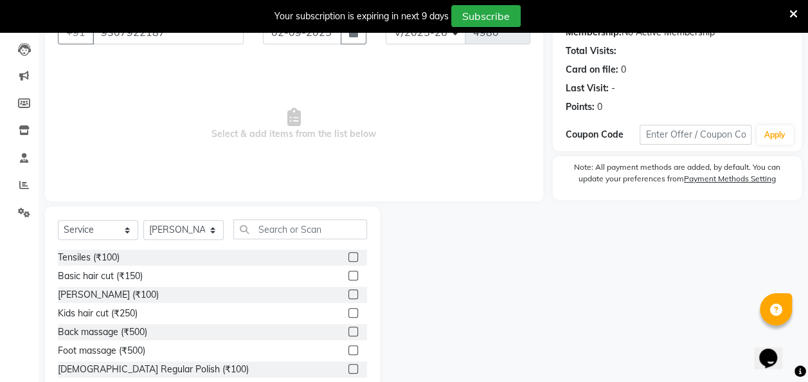
click at [348, 274] on label at bounding box center [353, 276] width 10 height 10
click at [348, 274] on input "checkbox" at bounding box center [352, 276] width 8 height 8
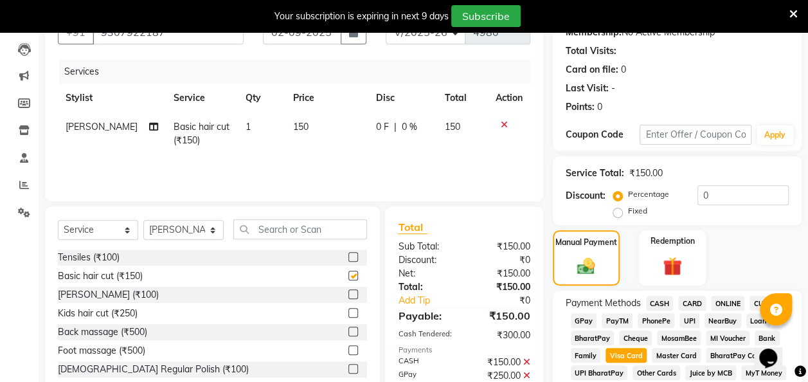
checkbox input "false"
click at [348, 293] on label at bounding box center [353, 294] width 10 height 10
click at [348, 293] on input "checkbox" at bounding box center [352, 295] width 8 height 8
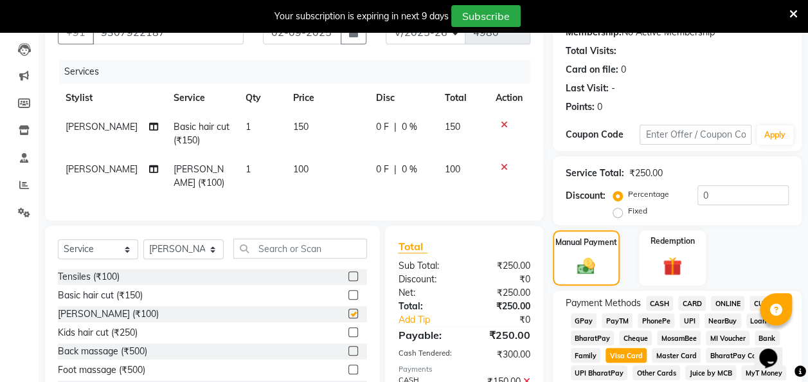
checkbox input "false"
click at [217, 244] on select "Select Stylist [PERSON_NAME] [PERSON_NAME] [PERSON_NAME] [PERSON_NAME] [PERSON_…" at bounding box center [183, 249] width 80 height 20
select select "81050"
click at [143, 239] on select "Select Stylist [PERSON_NAME] [PERSON_NAME] [PERSON_NAME] [PERSON_NAME] [PERSON_…" at bounding box center [183, 249] width 80 height 20
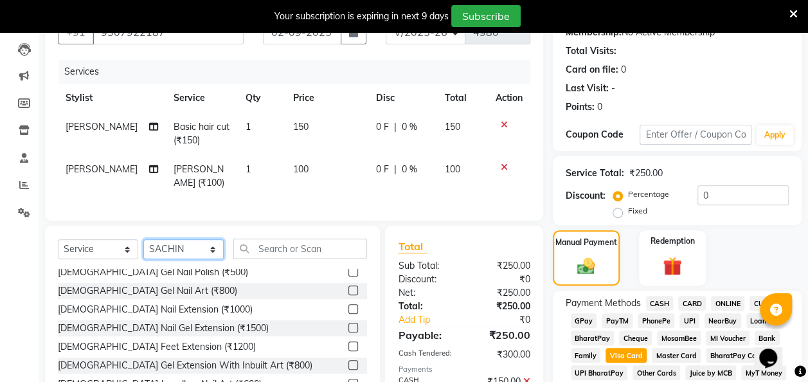
scroll to position [0, 0]
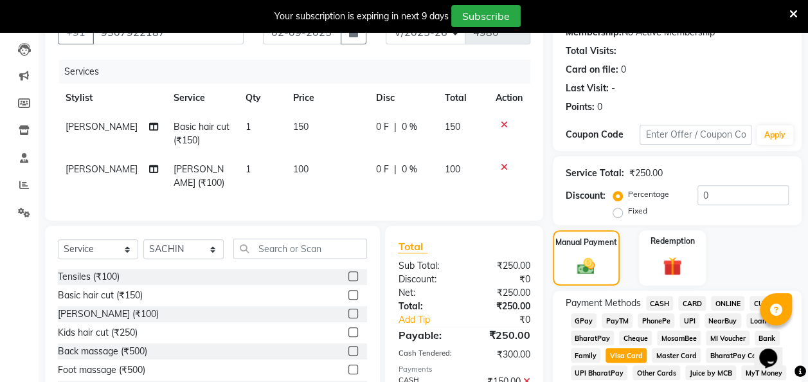
click at [348, 291] on label at bounding box center [353, 295] width 10 height 10
click at [348, 291] on input "checkbox" at bounding box center [352, 295] width 8 height 8
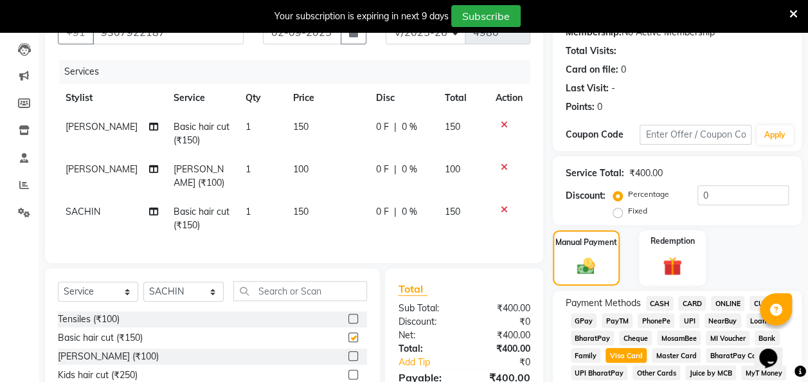
checkbox input "false"
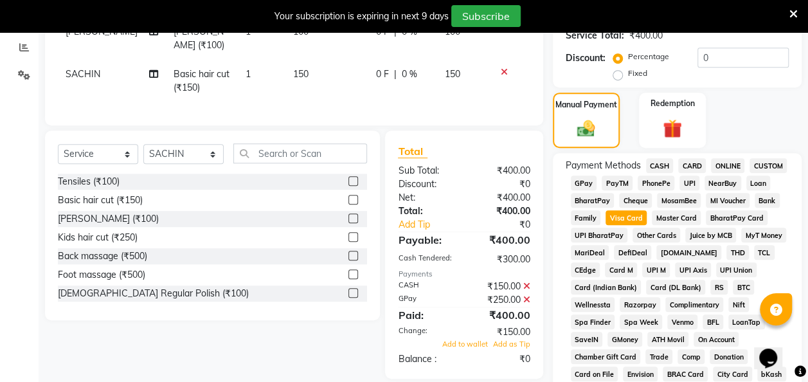
scroll to position [271, 0]
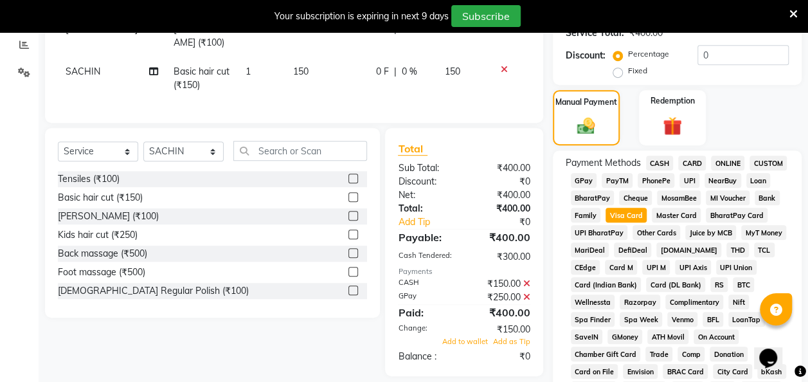
click at [581, 177] on span "GPay" at bounding box center [584, 180] width 26 height 15
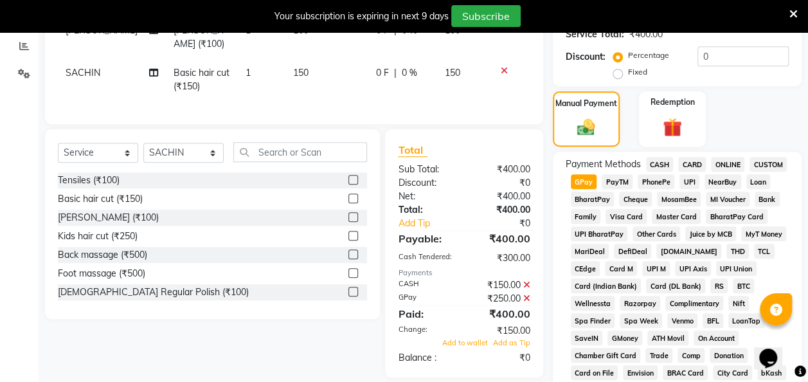
click at [656, 165] on span "CASH" at bounding box center [660, 164] width 28 height 15
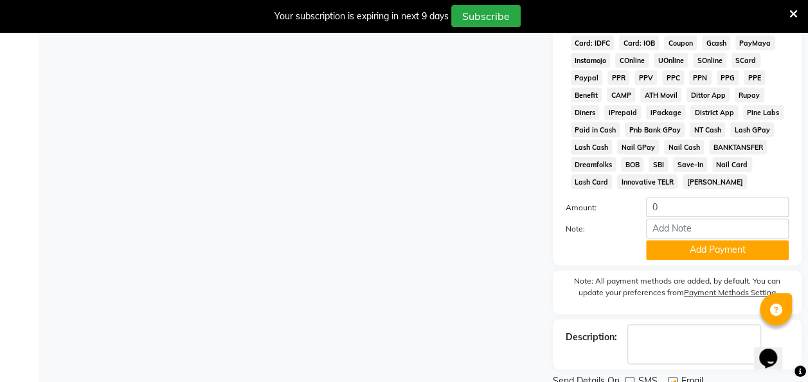
scroll to position [740, 0]
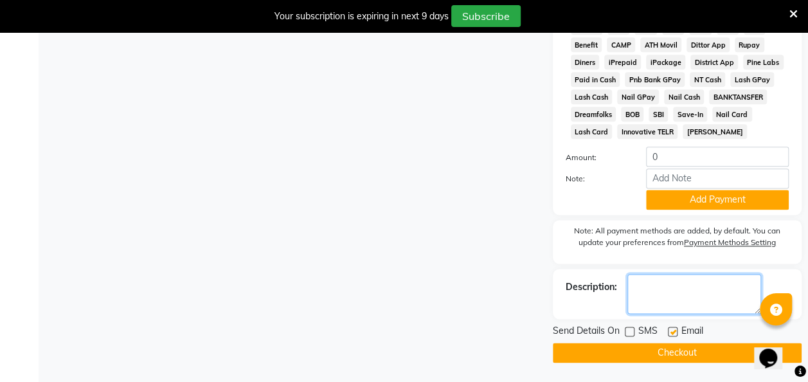
click at [695, 281] on textarea at bounding box center [694, 294] width 134 height 40
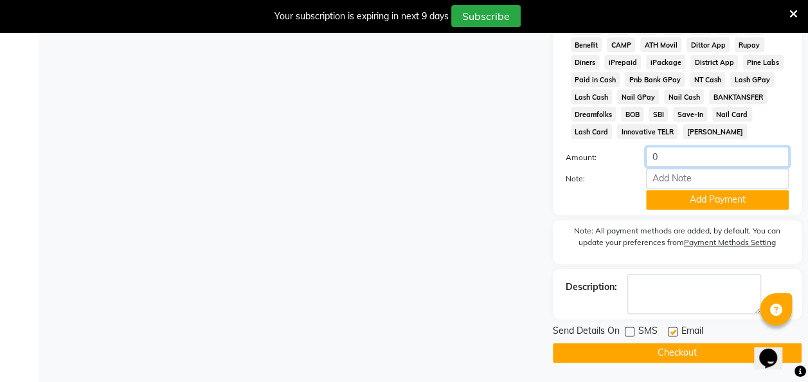
click at [683, 163] on input "0" at bounding box center [717, 157] width 143 height 20
type input "150"
click at [711, 199] on button "Add Payment" at bounding box center [717, 200] width 143 height 20
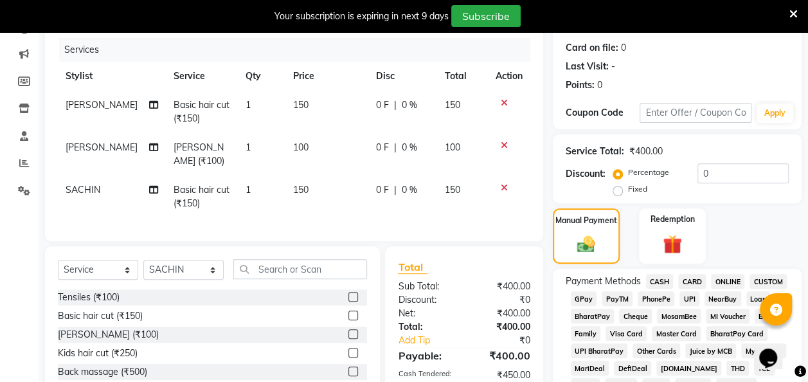
click at [584, 294] on span "GPay" at bounding box center [584, 298] width 26 height 15
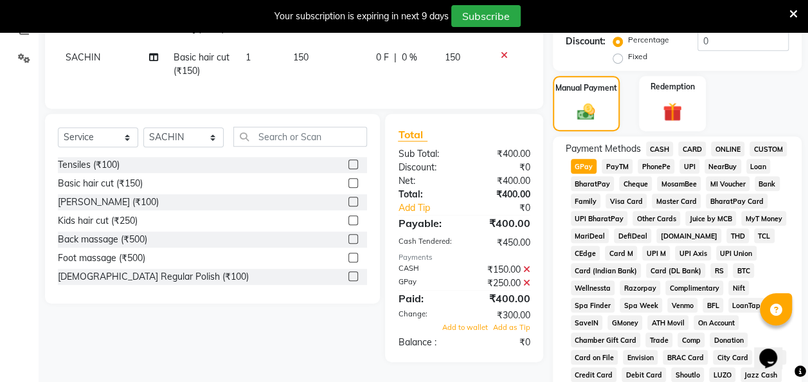
scroll to position [282, 0]
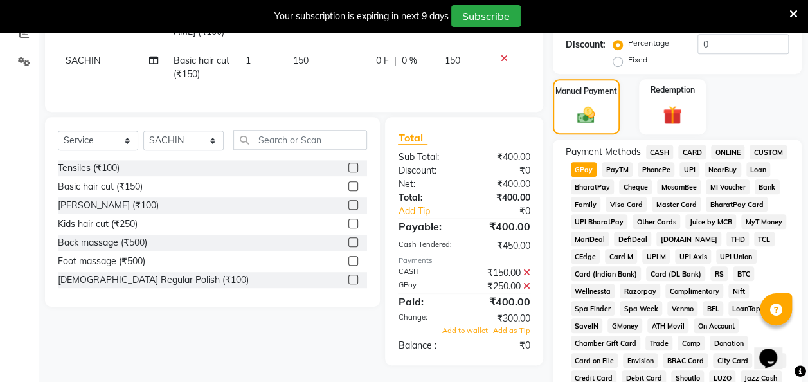
click at [528, 269] on icon at bounding box center [526, 272] width 7 height 9
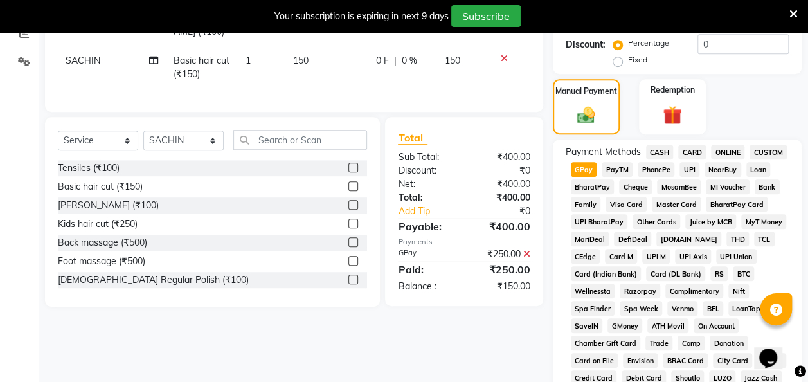
click at [529, 249] on icon at bounding box center [526, 253] width 7 height 9
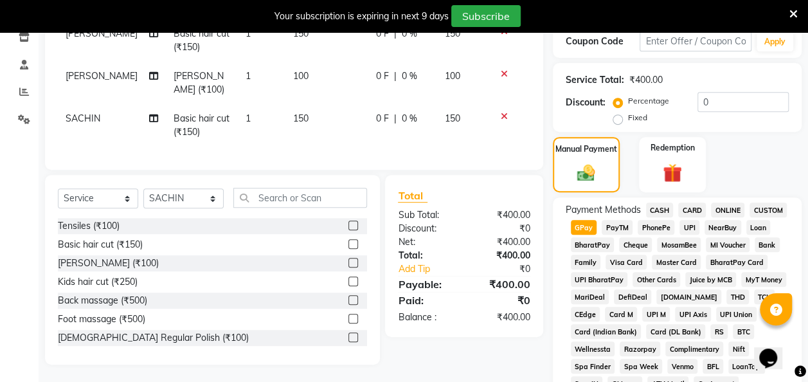
scroll to position [144, 0]
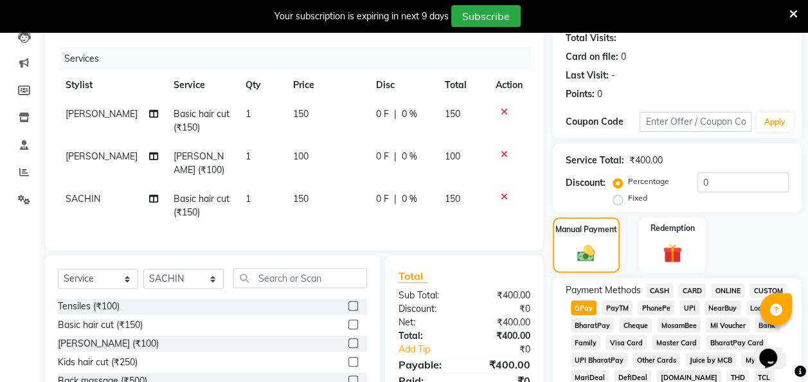
click at [662, 192] on div "Percentage Fixed" at bounding box center [657, 190] width 82 height 33
click at [656, 288] on span "CASH" at bounding box center [660, 290] width 28 height 15
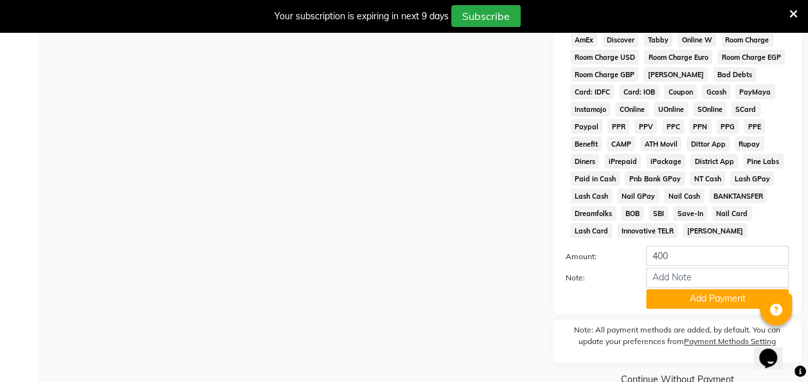
scroll to position [668, 0]
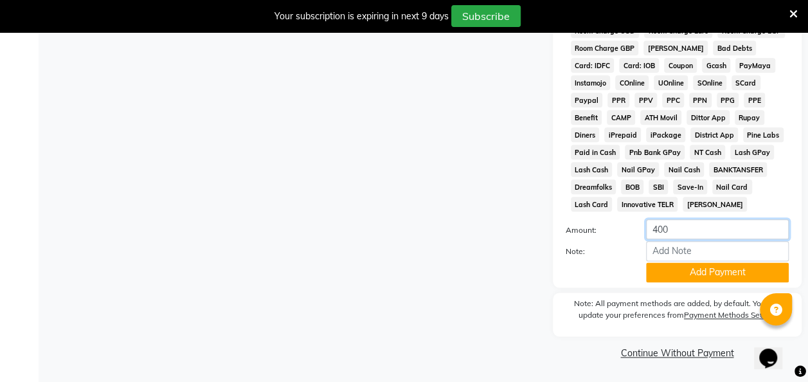
click at [686, 232] on input "400" at bounding box center [717, 229] width 143 height 20
type input "4"
type input "150"
click at [697, 269] on button "Add Payment" at bounding box center [717, 272] width 143 height 20
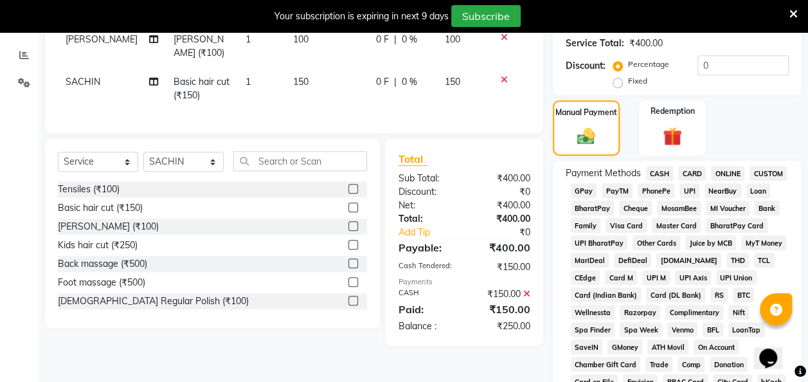
scroll to position [261, 0]
click at [584, 192] on span "GPay" at bounding box center [584, 190] width 26 height 15
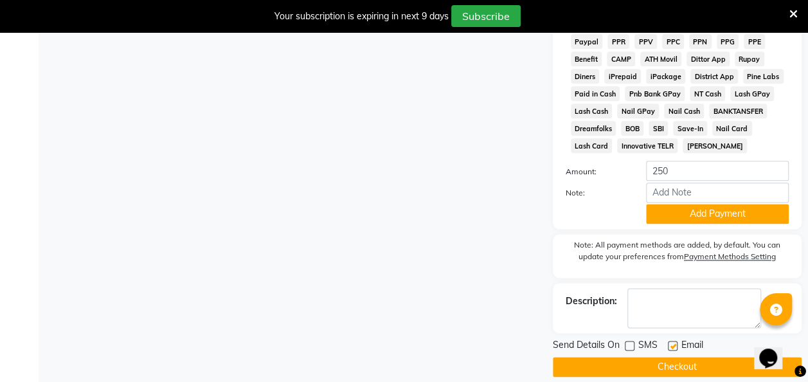
scroll to position [740, 0]
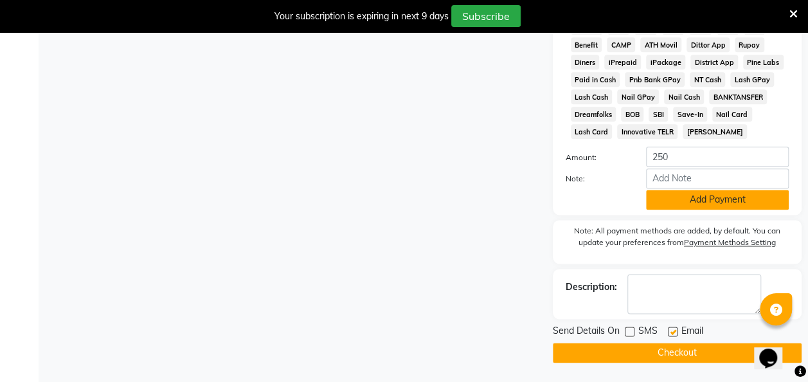
click at [737, 204] on button "Add Payment" at bounding box center [717, 200] width 143 height 20
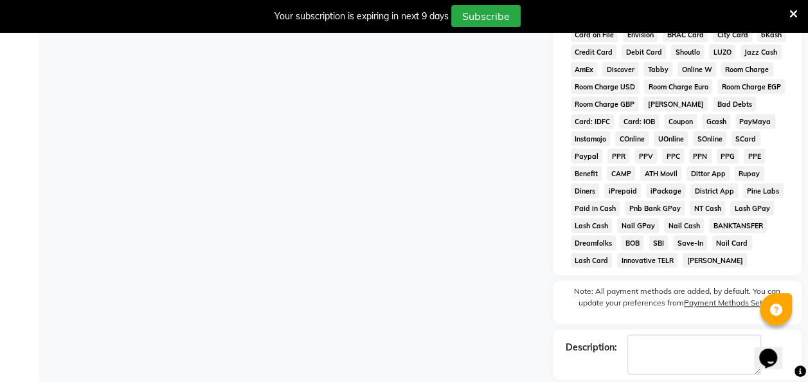
scroll to position [672, 0]
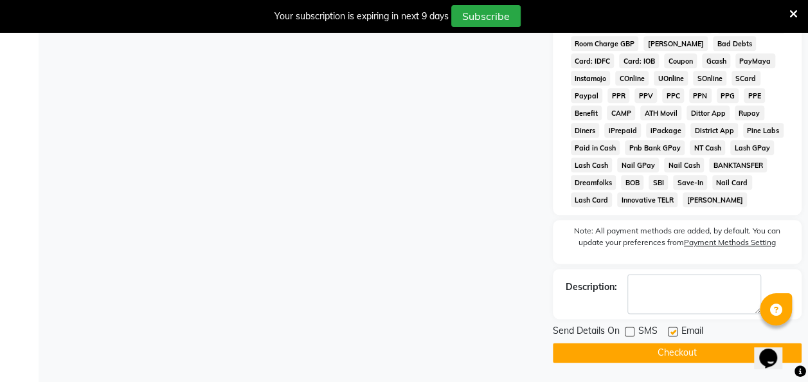
click at [683, 352] on button "Checkout" at bounding box center [677, 353] width 249 height 20
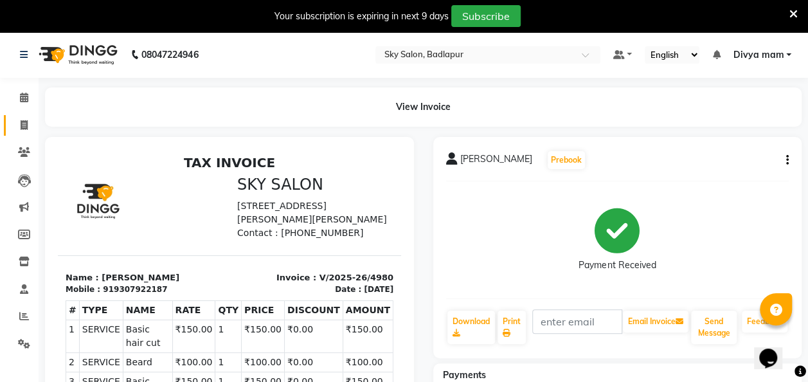
click at [19, 129] on span at bounding box center [24, 125] width 22 height 15
select select "service"
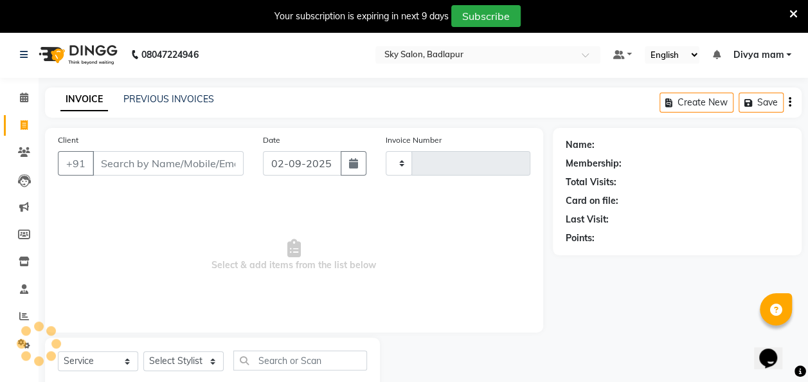
scroll to position [35, 0]
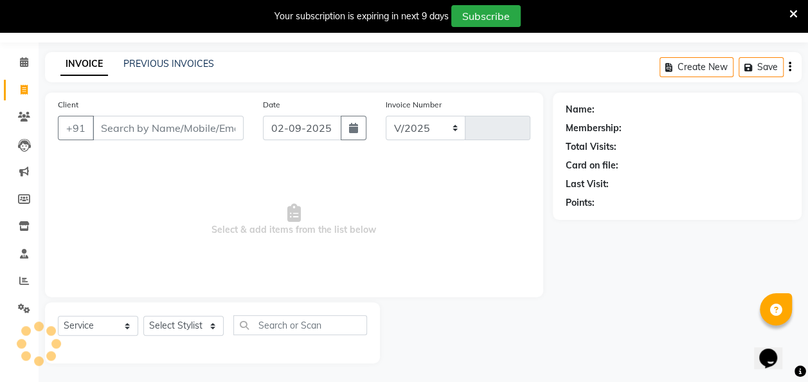
select select "6927"
type input "4981"
